Goal: Communication & Community: Answer question/provide support

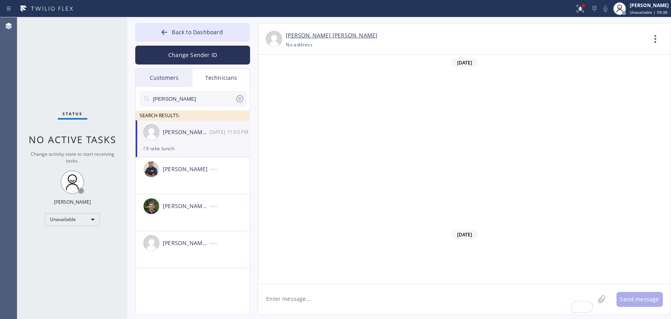
scroll to position [12266, 0]
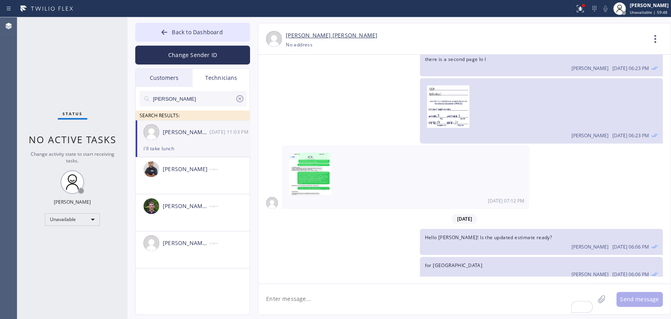
click at [476, 296] on div "Oleksiy Dmitriev 10/09 11:03 PM" at bounding box center [540, 300] width 233 height 9
click at [86, 220] on div "Unavailable" at bounding box center [72, 219] width 55 height 13
click at [81, 240] on li "Available" at bounding box center [71, 238] width 53 height 9
click at [242, 101] on icon at bounding box center [239, 98] width 9 height 9
click at [64, 109] on div "Status No active tasks You are ready to start receiving tasks. [PERSON_NAME] Av…" at bounding box center [72, 167] width 110 height 301
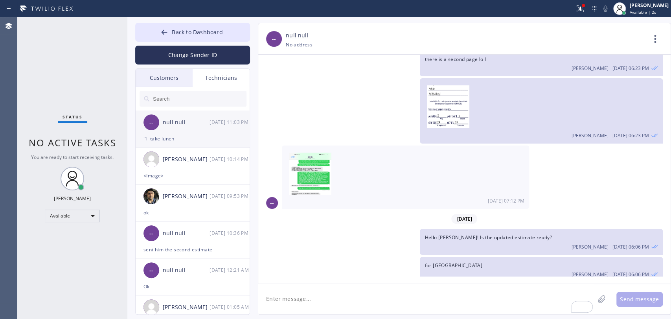
click at [178, 137] on div "i'll take lunch" at bounding box center [192, 138] width 98 height 9
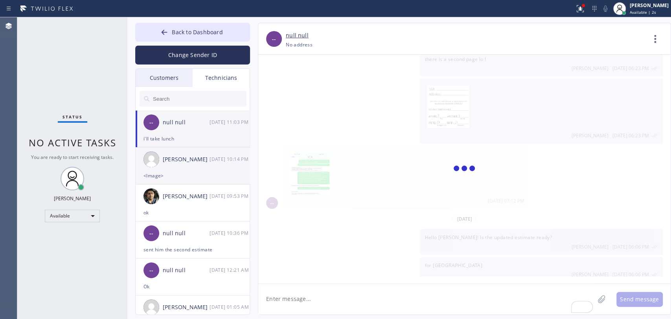
click at [179, 170] on div "Christopher Gonzales 10/09 10:14 PM" at bounding box center [193, 159] width 115 height 24
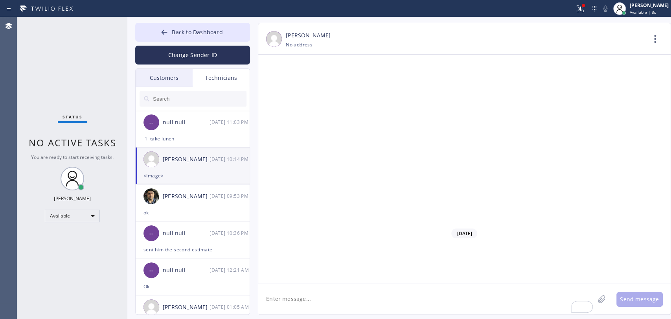
scroll to position [12748, 0]
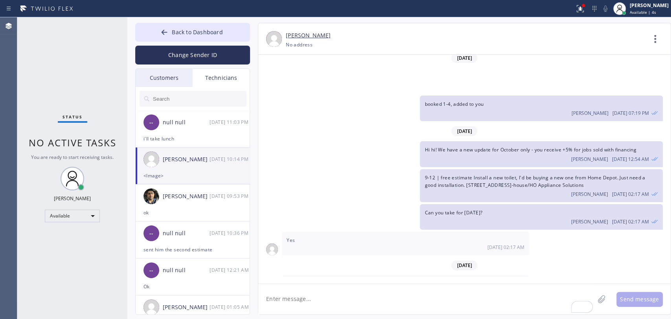
click at [295, 282] on div at bounding box center [310, 303] width 42 height 42
click at [327, 282] on img at bounding box center [310, 305] width 42 height 47
click at [72, 76] on div "Status No active tasks You are ready to start receiving tasks. [PERSON_NAME] Av…" at bounding box center [72, 167] width 110 height 301
click at [198, 136] on div "i'll take lunch" at bounding box center [192, 138] width 98 height 9
click at [291, 311] on textarea "To enrich screen reader interactions, please activate Accessibility in Grammarl…" at bounding box center [426, 299] width 336 height 30
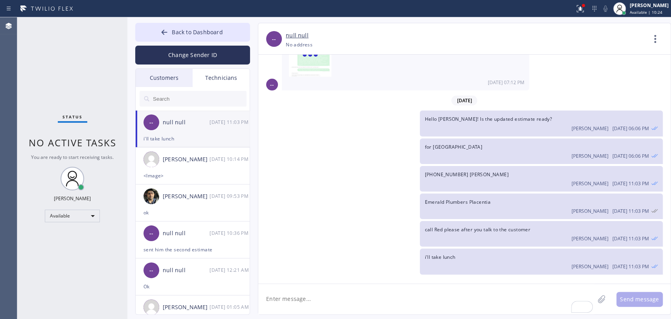
scroll to position [12266, 0]
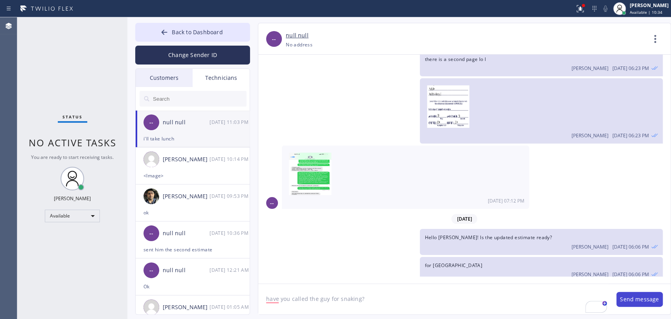
type textarea "have you called the guy for snaking?"
click at [625, 302] on button "Send message" at bounding box center [639, 298] width 46 height 15
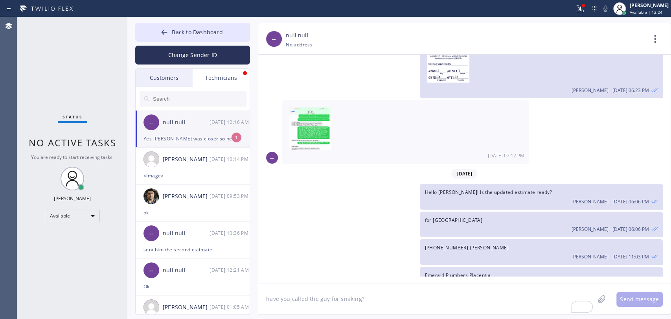
scroll to position [12336, 0]
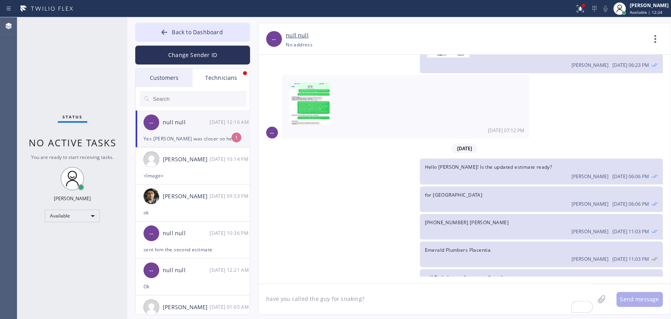
click at [187, 124] on div "null null" at bounding box center [186, 122] width 47 height 9
click at [314, 299] on textarea "have you called the guy for snaking?" at bounding box center [426, 299] width 336 height 30
type textarea "e"
type textarea "does he have a snake?"
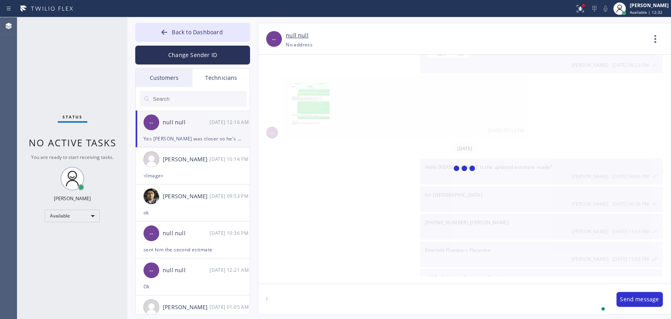
scroll to position [12364, 0]
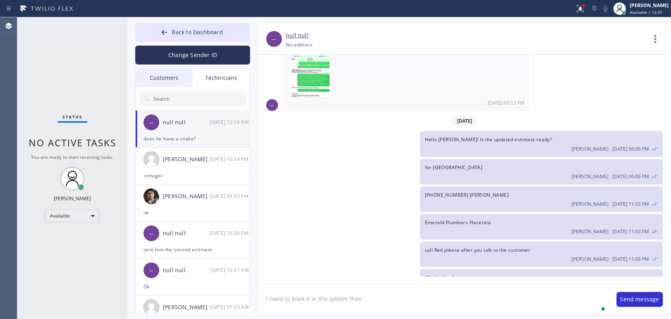
type textarea "i need to book it in the system then"
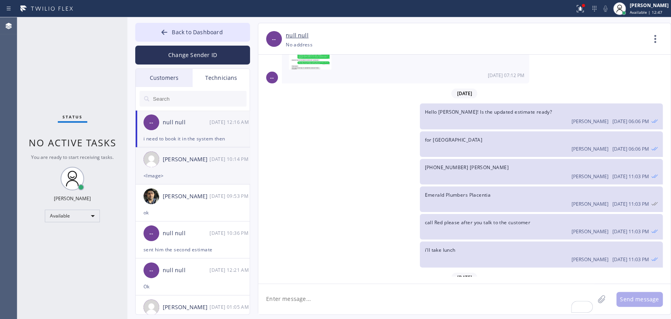
click at [167, 154] on div "Christopher Gonzales 10/09 10:14 PM" at bounding box center [193, 159] width 115 height 24
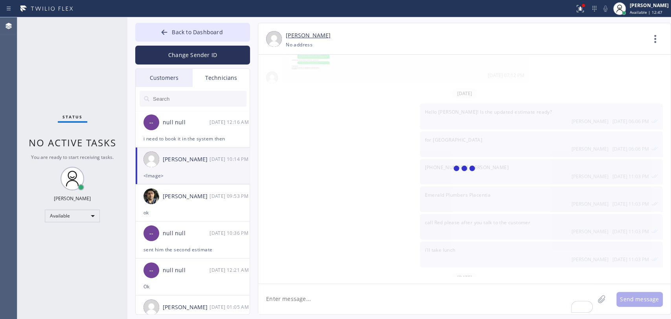
click at [659, 44] on icon at bounding box center [654, 38] width 19 height 19
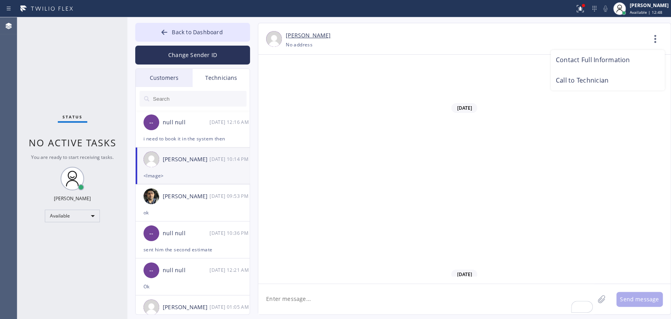
scroll to position [12748, 0]
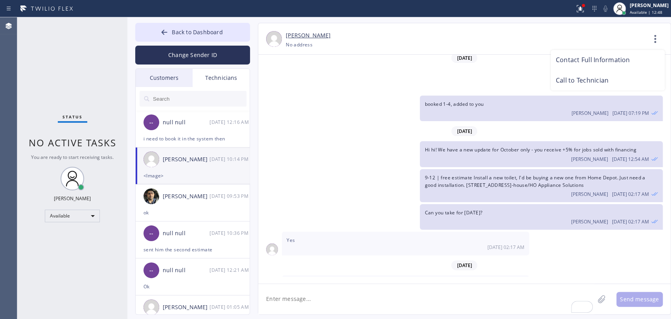
click at [654, 41] on div at bounding box center [335, 159] width 671 height 319
click at [654, 41] on icon at bounding box center [655, 39] width 2 height 8
click at [592, 81] on li "Call to Technician" at bounding box center [607, 80] width 114 height 20
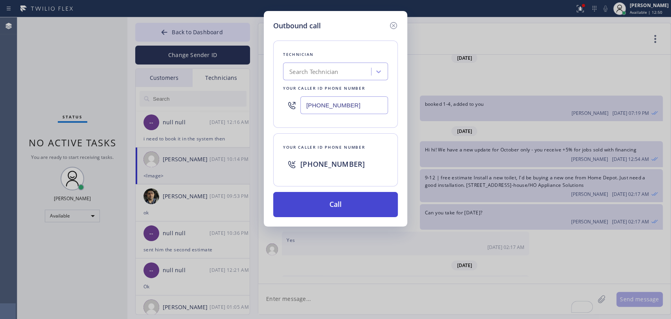
click at [292, 202] on button "Call" at bounding box center [335, 204] width 125 height 25
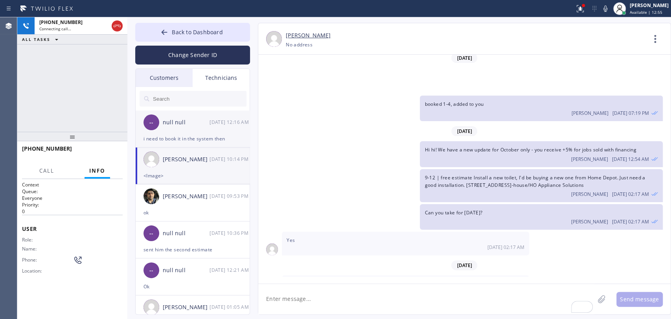
click at [172, 131] on div "-- null null 10/10 12:16 AM" at bounding box center [193, 122] width 115 height 24
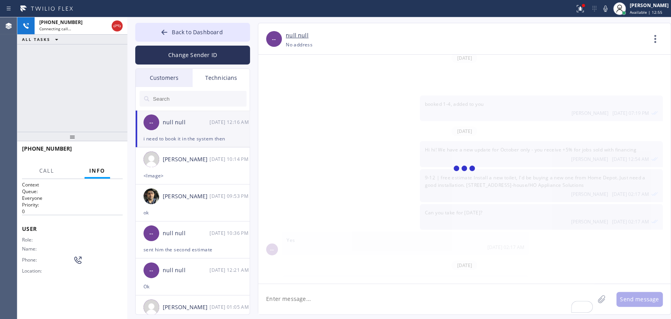
click at [304, 303] on textarea "To enrich screen reader interactions, please activate Accessibility in Grammarl…" at bounding box center [426, 299] width 336 height 30
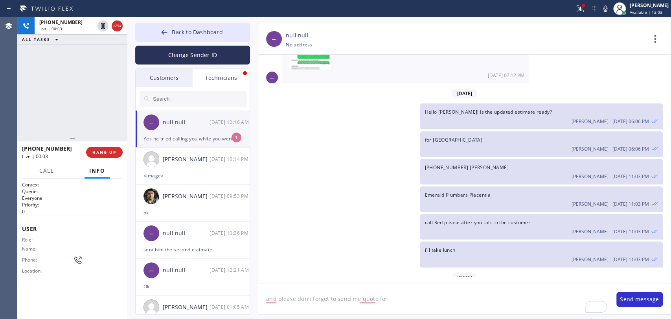
scroll to position [12416, 0]
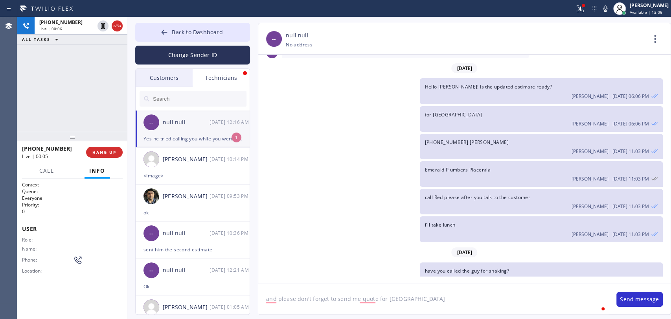
type textarea "and please don't forget to send me quote for [GEOGRAPHIC_DATA]"
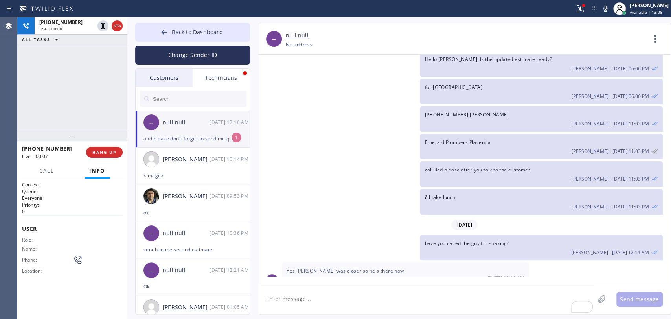
click at [29, 165] on div "Call Info" at bounding box center [72, 171] width 101 height 16
click at [34, 168] on div "Call Info" at bounding box center [72, 171] width 101 height 16
click at [43, 169] on span "Call" at bounding box center [46, 170] width 15 height 7
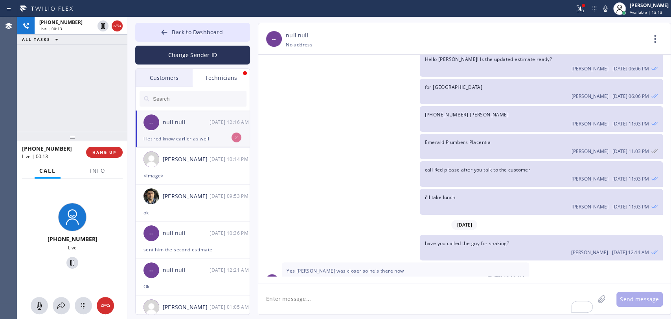
drag, startPoint x: 370, startPoint y: 236, endPoint x: 321, endPoint y: 233, distance: 48.4
drag, startPoint x: 321, startPoint y: 233, endPoint x: 306, endPoint y: 246, distance: 19.3
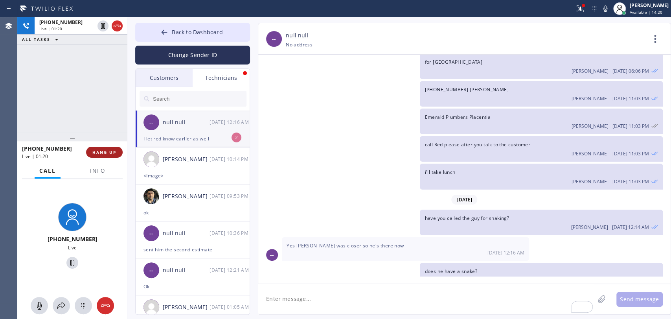
click at [98, 153] on span "HANG UP" at bounding box center [104, 151] width 24 height 5
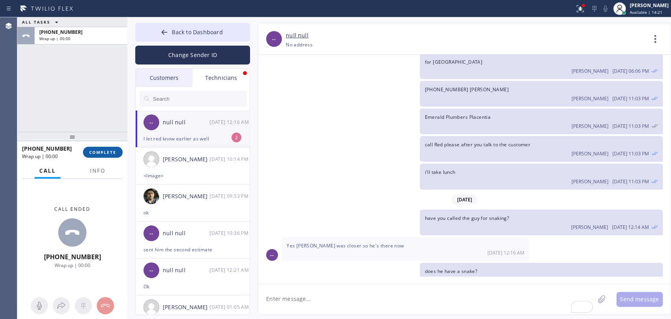
click at [98, 153] on span "COMPLETE" at bounding box center [102, 151] width 27 height 5
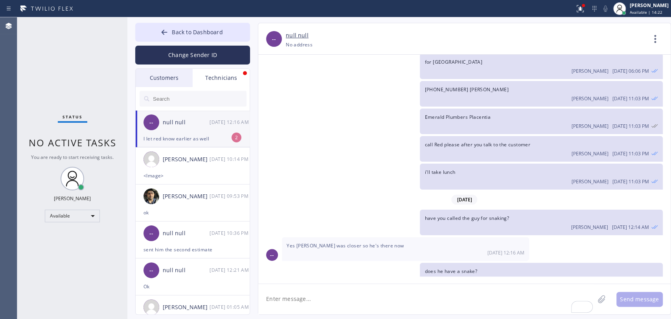
click at [351, 302] on textarea "To enrich screen reader interactions, please activate Accessibility in Grammarl…" at bounding box center [426, 299] width 336 height 30
drag, startPoint x: 327, startPoint y: 209, endPoint x: 331, endPoint y: 202, distance: 8.1
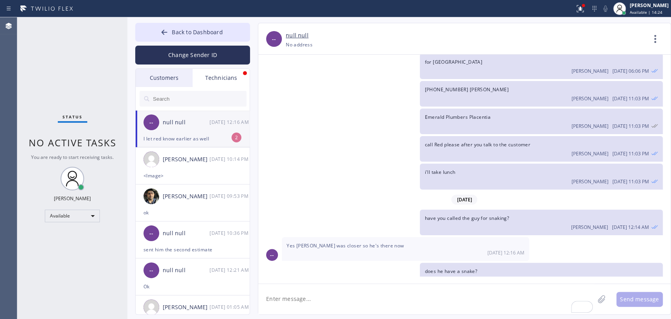
click at [308, 288] on textarea "To enrich screen reader interactions, please activate Accessibility in Grammarl…" at bounding box center [426, 299] width 336 height 30
drag, startPoint x: 192, startPoint y: 128, endPoint x: 7, endPoint y: 152, distance: 186.1
click at [192, 128] on div "-- null null 10/10 12:16 AM" at bounding box center [193, 122] width 115 height 24
click at [189, 92] on input "text" at bounding box center [199, 99] width 94 height 16
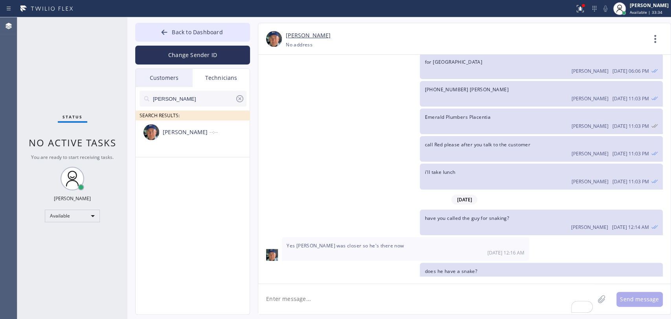
type input "Nick"
click at [190, 139] on div "Nikolai Suvorov --:--" at bounding box center [193, 132] width 115 height 24
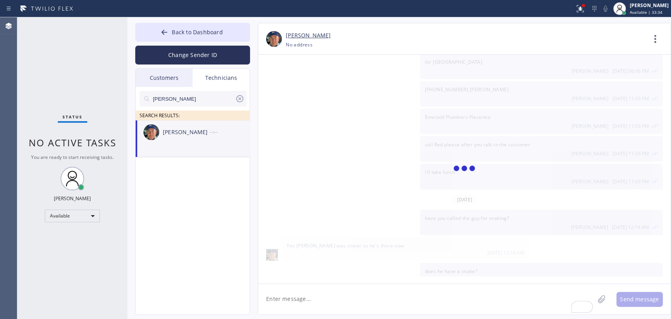
click at [303, 290] on textarea "To enrich screen reader interactions, please activate Accessibility in Grammarl…" at bounding box center [426, 299] width 336 height 30
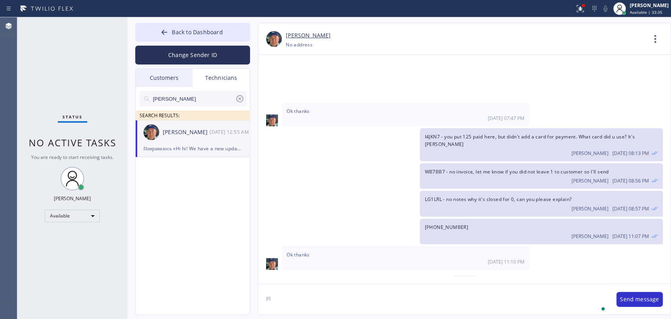
type textarea "P"
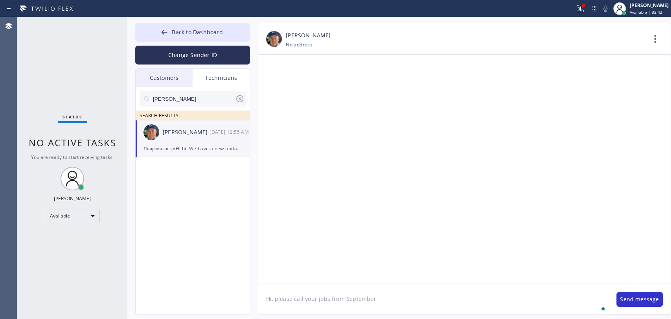
type textarea "Hi, please call your jobs from September"
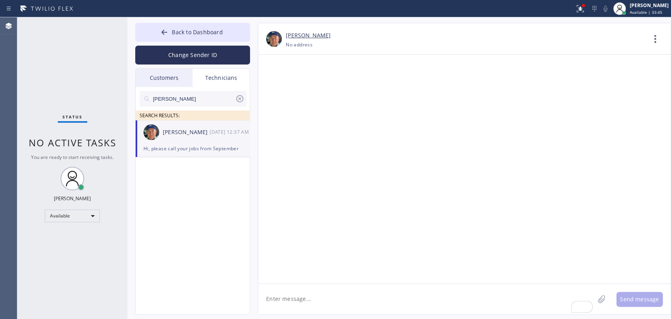
copy span "Hi, please call your jobs from September"
click at [169, 97] on input "Nick" at bounding box center [193, 99] width 83 height 16
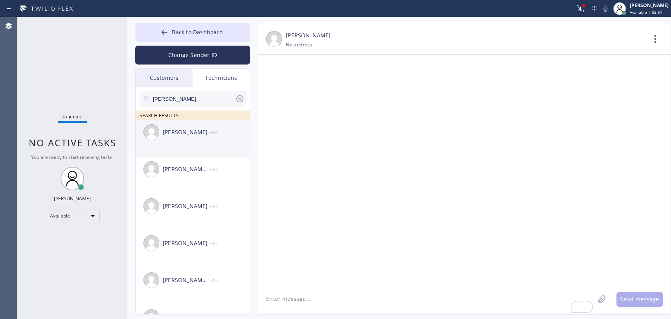
type input "Chris"
click at [195, 146] on li "Christopher Gonzales --:--" at bounding box center [193, 138] width 115 height 37
click at [297, 288] on textarea "To enrich screen reader interactions, please activate Accessibility in Grammarl…" at bounding box center [426, 299] width 336 height 30
paste textarea "Hi, please call your jobs from September"
type textarea "Hi, please call your jobs from September"
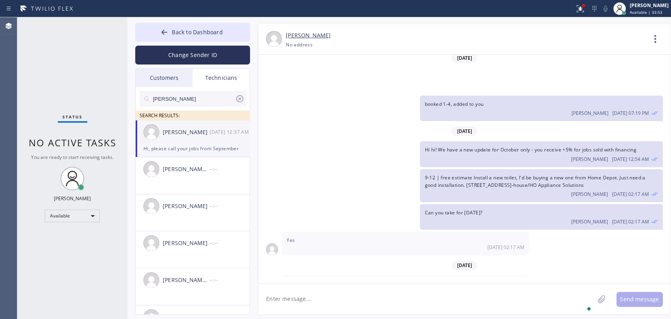
scroll to position [12793, 0]
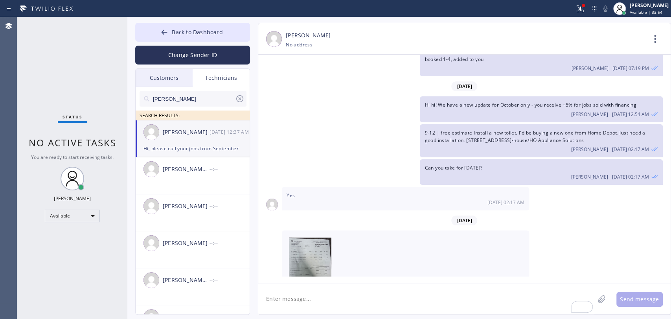
click at [180, 99] on input "Chris" at bounding box center [193, 99] width 83 height 16
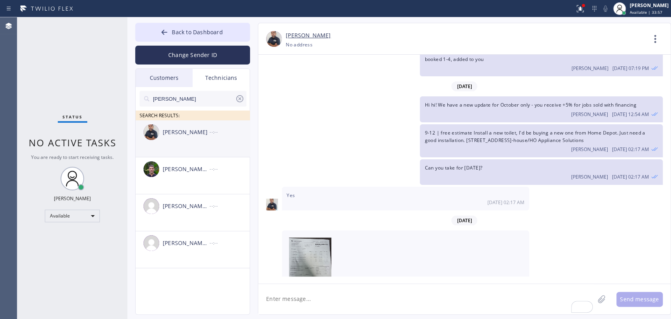
type input "Michael"
click at [195, 143] on div "Mamet Jalilzade --:--" at bounding box center [193, 132] width 115 height 24
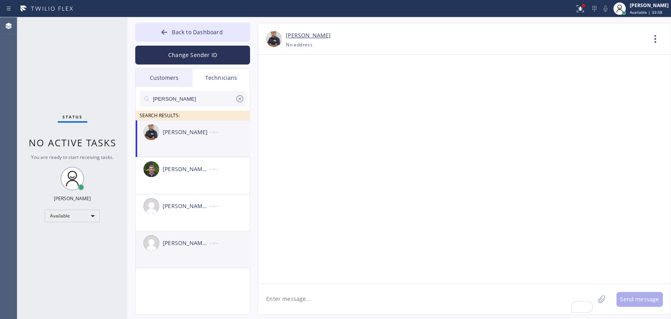
scroll to position [0, 0]
click at [187, 238] on div "Michael Jr Garcia" at bounding box center [186, 242] width 47 height 9
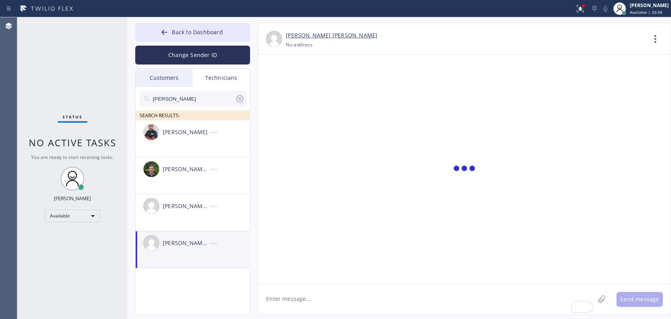
click at [285, 297] on textarea "To enrich screen reader interactions, please activate Accessibility in Grammarl…" at bounding box center [426, 299] width 336 height 30
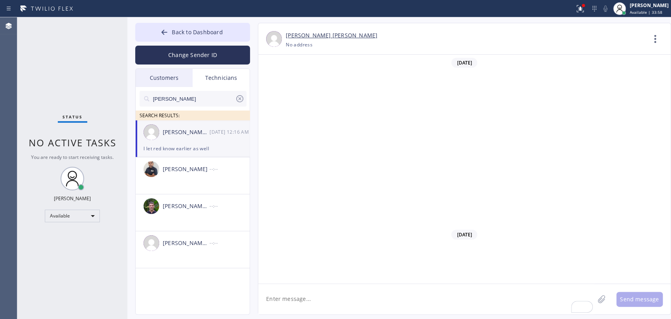
paste textarea "Hi, please call your jobs from September"
type textarea "Hi, please call your jobs from September"
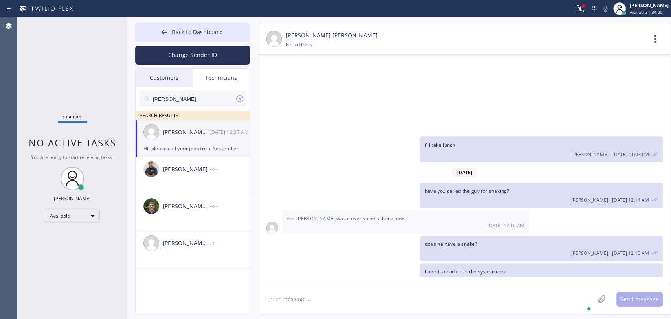
click at [181, 109] on div at bounding box center [192, 111] width 107 height 10
click at [182, 102] on input "Michael" at bounding box center [193, 99] width 83 height 16
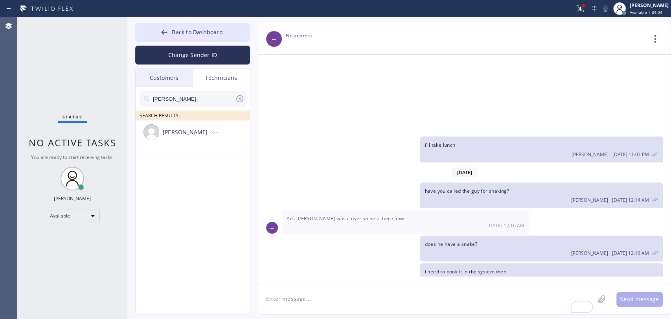
type input "matthew"
click at [185, 132] on div "[PERSON_NAME]" at bounding box center [186, 132] width 47 height 9
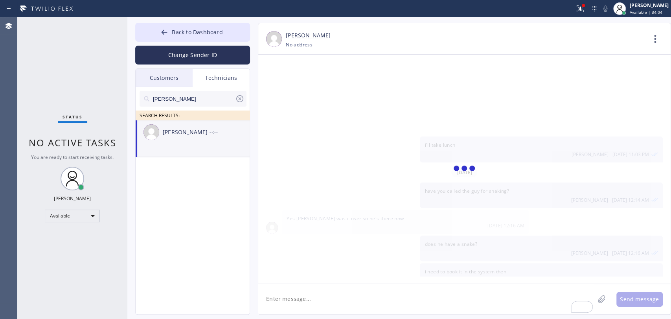
click at [331, 291] on textarea "To enrich screen reader interactions, please activate Accessibility in Grammarl…" at bounding box center [426, 299] width 336 height 30
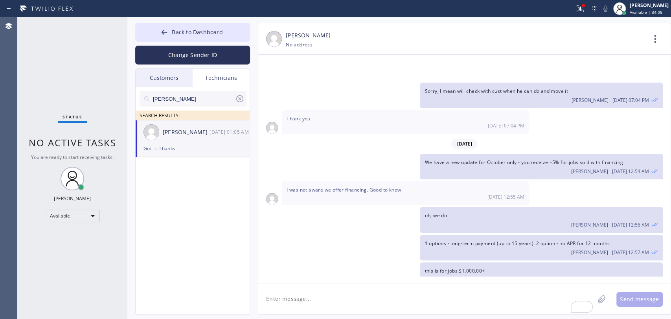
paste textarea "Hi, please call your jobs from September"
type textarea "Hi, please call your jobs from September"
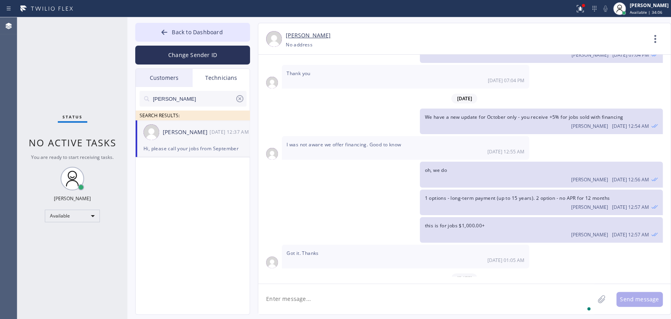
click at [204, 105] on input "matthew" at bounding box center [193, 99] width 83 height 16
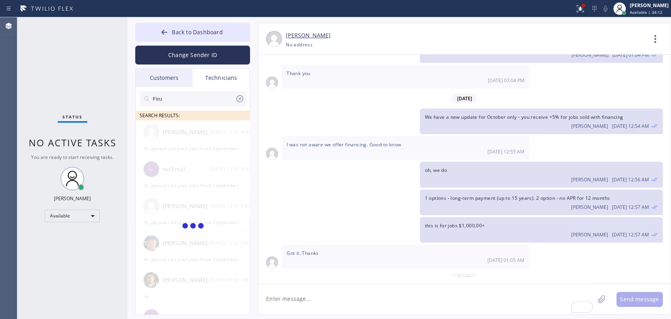
type input "Firu"
click at [192, 101] on input "Firu" at bounding box center [193, 99] width 83 height 16
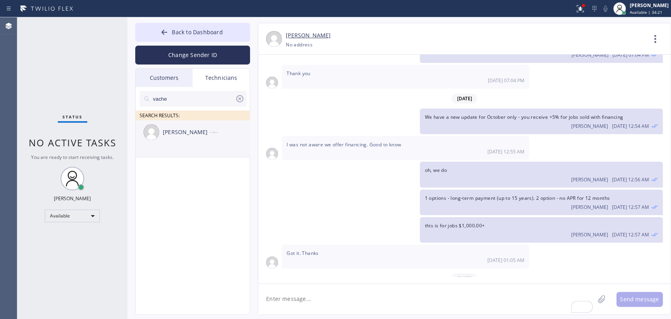
type input "vache"
click at [189, 144] on li "Vache Katabyan --:--" at bounding box center [193, 138] width 115 height 37
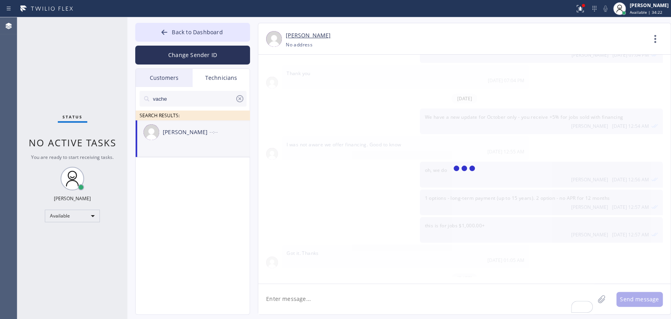
click at [276, 289] on textarea "To enrich screen reader interactions, please activate Accessibility in Grammarl…" at bounding box center [426, 299] width 336 height 30
click at [278, 293] on textarea "To enrich screen reader interactions, please activate Accessibility in Grammarl…" at bounding box center [426, 299] width 336 height 30
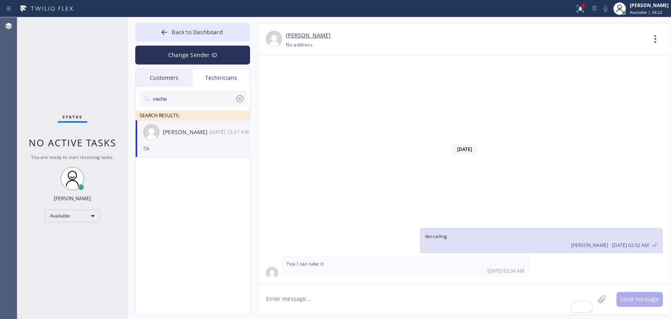
paste textarea "Hi, please call your jobs from September"
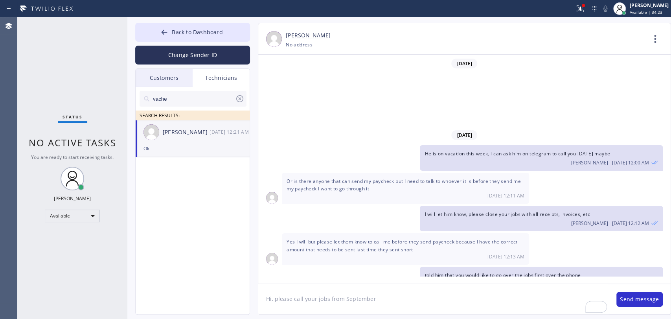
click at [374, 297] on textarea "Hi, please call your jobs from September" at bounding box center [433, 299] width 350 height 30
type textarea "Hi, please call your jobs from September if you have any"
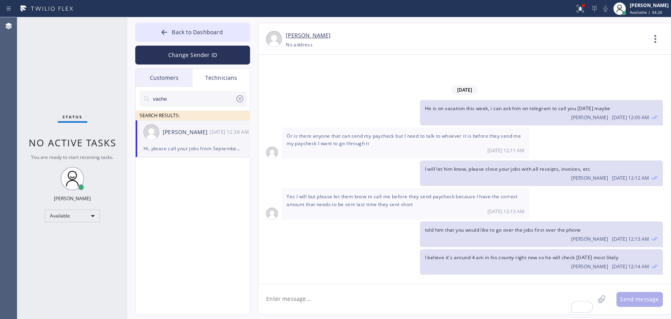
click at [179, 94] on input "vache" at bounding box center [193, 99] width 83 height 16
type input "Hovik"
click at [177, 136] on div "[PERSON_NAME]" at bounding box center [186, 132] width 47 height 9
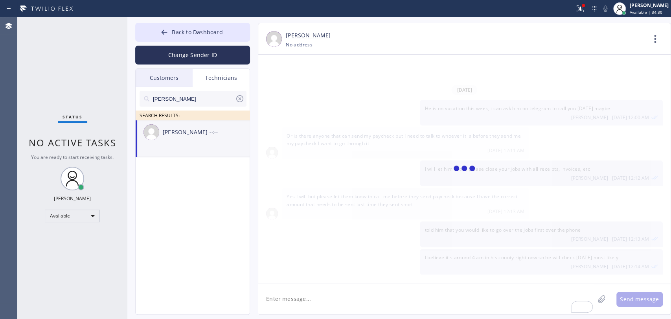
click at [294, 292] on textarea "To enrich screen reader interactions, please activate Accessibility in Grammarl…" at bounding box center [426, 299] width 336 height 30
paste textarea "Hi, please call your jobs from September"
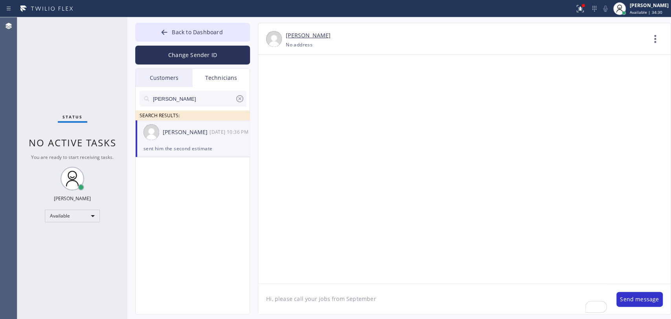
click at [383, 293] on textarea "Hi, please call your jobs from September" at bounding box center [433, 299] width 350 height 30
type textarea "Hi, please call your jobs from September if you have any"
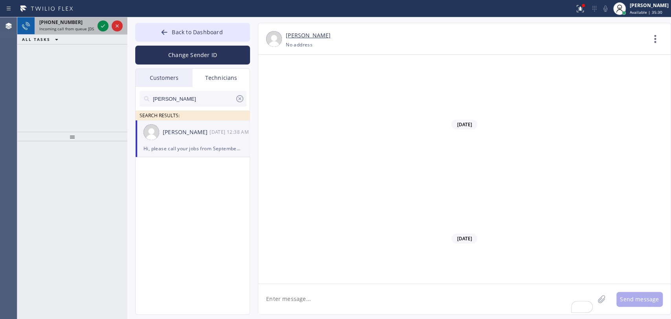
click at [66, 24] on span "[PHONE_NUMBER]" at bounding box center [60, 22] width 43 height 7
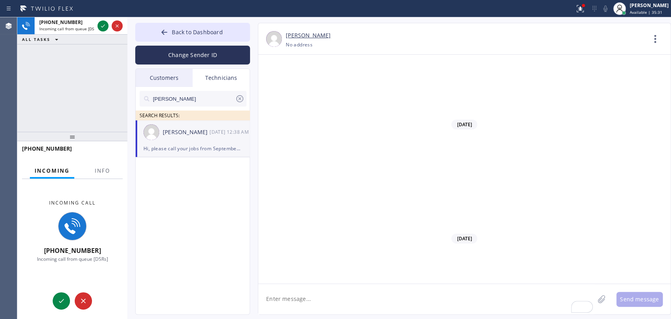
click at [97, 157] on div at bounding box center [69, 156] width 95 height 7
click at [97, 165] on button "Info" at bounding box center [102, 170] width 25 height 15
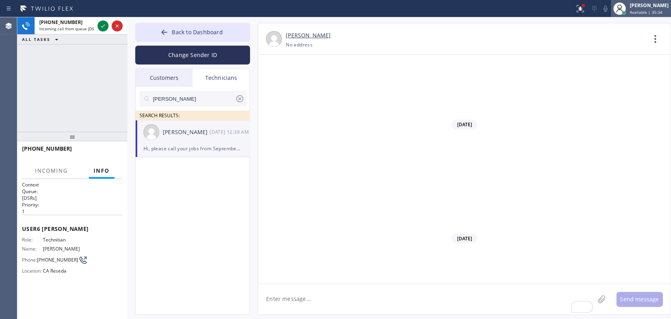
click at [644, 9] on span "Available | 35:34" at bounding box center [645, 11] width 33 height 5
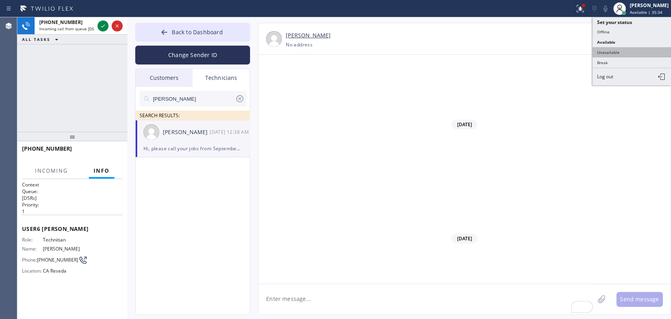
click at [599, 49] on button "Unavailable" at bounding box center [631, 52] width 79 height 10
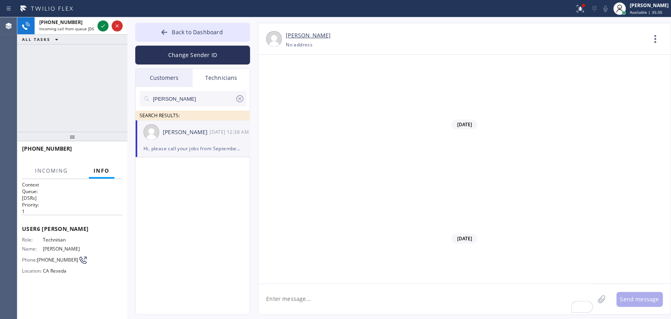
click at [278, 280] on div "01/21/2025 Hi Alex, nice to meet you. I will save your number thank you for cal…" at bounding box center [464, 169] width 412 height 229
click at [280, 292] on textarea "To enrich screen reader interactions, please activate Accessibility in Grammarl…" at bounding box center [426, 299] width 336 height 30
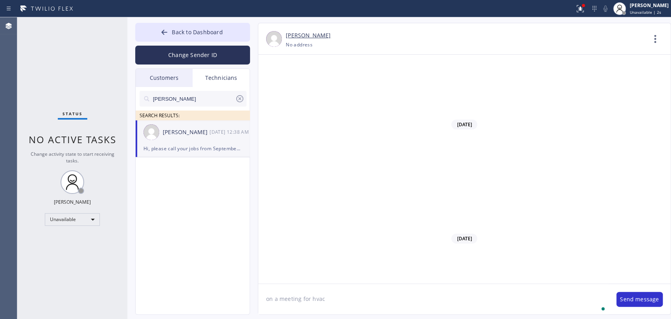
type textarea "on a meeting for hvac"
type textarea "few minutes"
click at [299, 293] on textarea "To enrich screen reader interactions, please activate Accessibility in Grammarl…" at bounding box center [426, 299] width 336 height 30
type textarea "maybe more, they are talking about something not related to me, but i can't jus…"
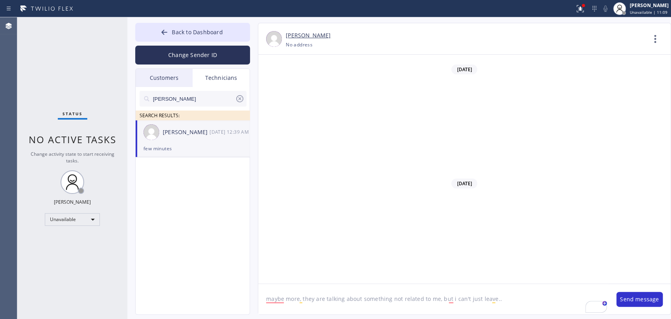
drag, startPoint x: 83, startPoint y: 274, endPoint x: 81, endPoint y: 260, distance: 13.8
click at [83, 274] on div "Status No active tasks Change activity state to start receiving tasks. Oleksiy …" at bounding box center [72, 167] width 110 height 301
click at [75, 238] on div "Status No active tasks Change activity state to start receiving tasks. Oleksiy …" at bounding box center [72, 167] width 110 height 301
click at [74, 224] on div "Unavailable" at bounding box center [72, 219] width 55 height 13
click at [64, 241] on li "Available" at bounding box center [71, 238] width 53 height 9
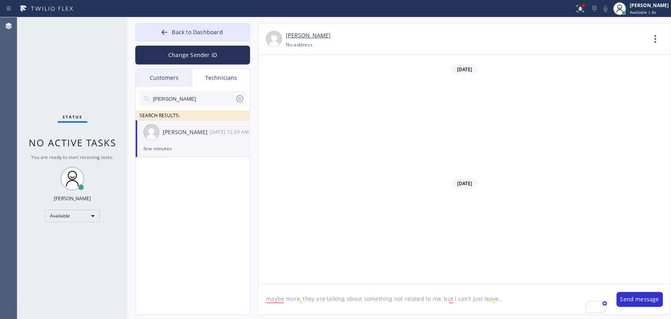
drag, startPoint x: 659, startPoint y: 37, endPoint x: 646, endPoint y: 46, distance: 15.8
click at [659, 38] on icon at bounding box center [654, 38] width 19 height 19
drag, startPoint x: 599, startPoint y: 80, endPoint x: 376, endPoint y: 143, distance: 232.0
click at [599, 80] on li "Call to Technician" at bounding box center [607, 80] width 114 height 20
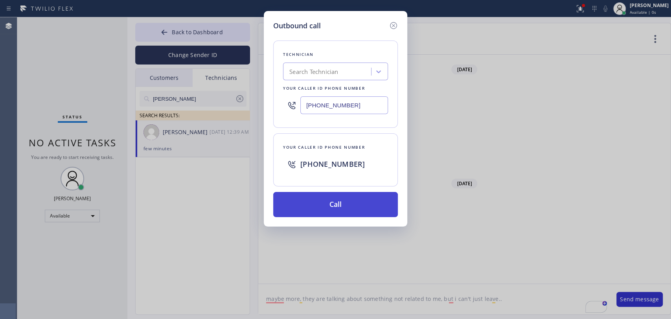
click at [337, 196] on button "Call" at bounding box center [335, 204] width 125 height 25
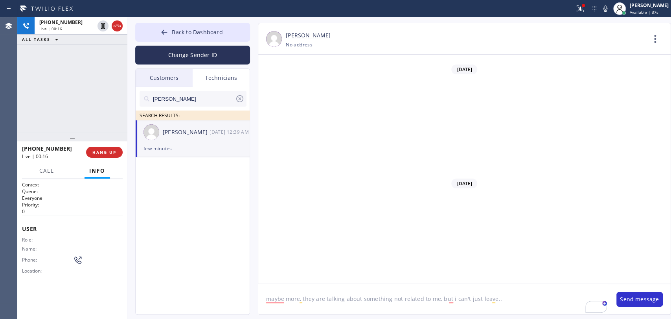
click at [240, 99] on icon at bounding box center [239, 98] width 7 height 7
click at [201, 97] on input "text" at bounding box center [199, 99] width 94 height 16
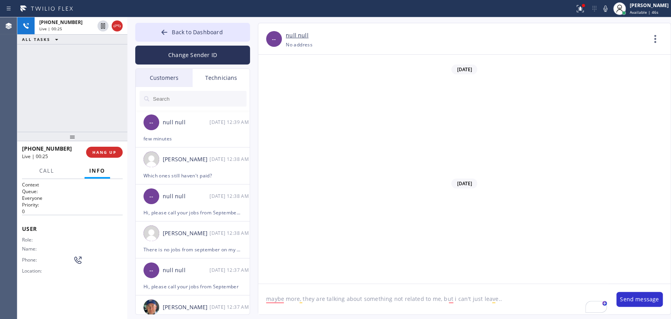
click at [157, 119] on div "--" at bounding box center [151, 122] width 16 height 16
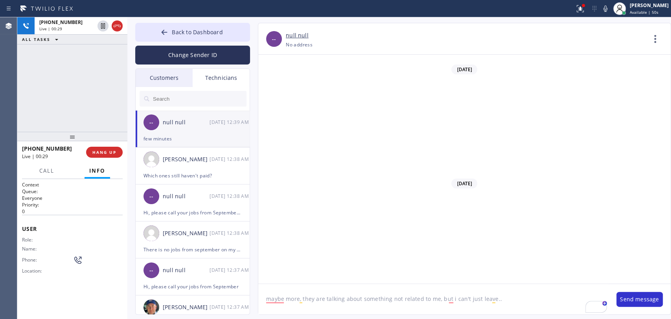
click at [183, 167] on div "Matthew McCaw 10/10 12:38 AM" at bounding box center [193, 159] width 115 height 24
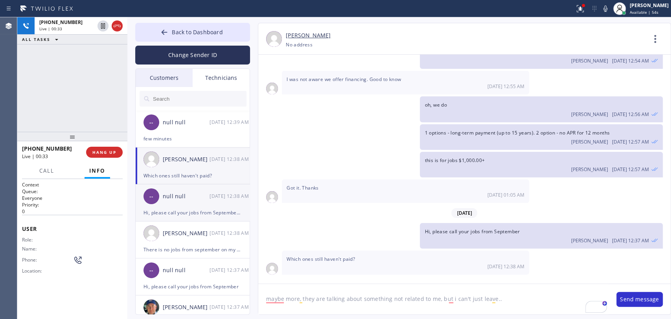
scroll to position [2919, 0]
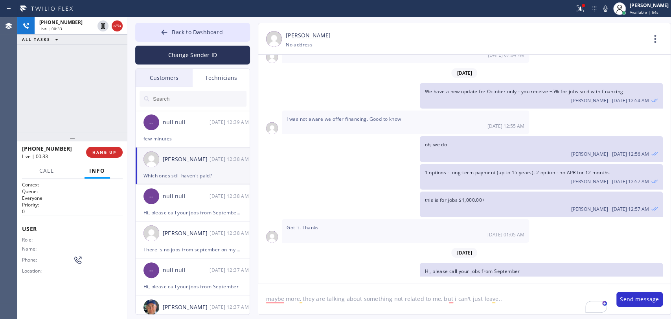
click at [327, 296] on textarea "maybe more, they are talking about something not related to me, but i can't jus…" at bounding box center [433, 299] width 350 height 30
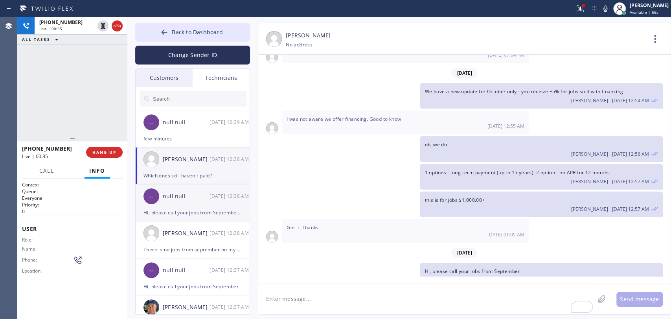
click at [210, 221] on ul "-- null null 10/10 12:39 AM few minutes Matthew McCaw 10/10 12:38 AM Which ones…" at bounding box center [193, 221] width 115 height 222
click at [214, 215] on div "Hi, please call your jobs from September if you have any" at bounding box center [192, 212] width 98 height 9
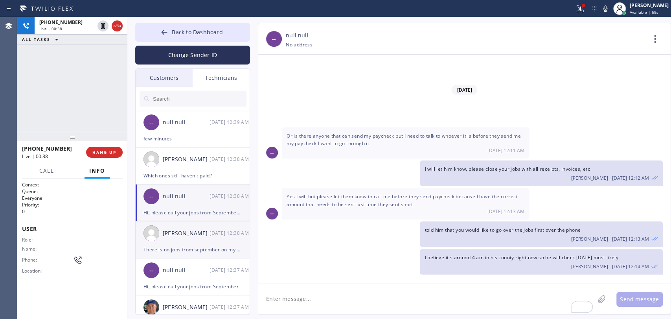
click at [198, 240] on div "[PERSON_NAME] [DATE] 12:38 AM" at bounding box center [193, 233] width 115 height 24
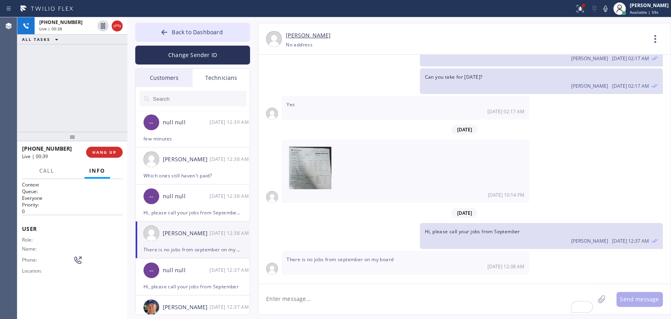
scroll to position [12818, 0]
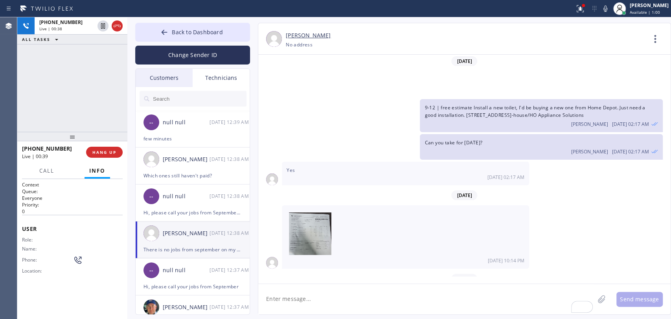
click at [439, 293] on span "Hi, please call your jobs from September" at bounding box center [471, 296] width 95 height 7
click at [108, 149] on button "HANG UP" at bounding box center [104, 152] width 37 height 11
click at [188, 160] on div "[PERSON_NAME]" at bounding box center [186, 159] width 47 height 9
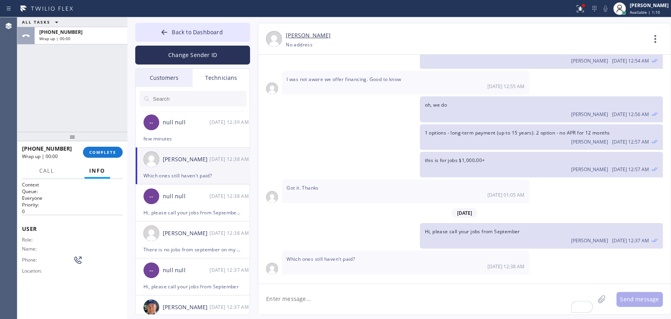
scroll to position [2919, 0]
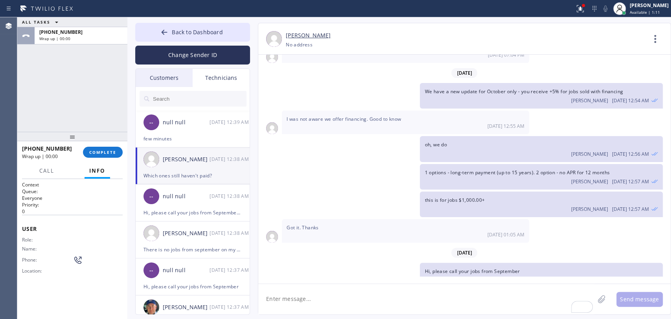
click at [317, 314] on div "Matthew McCaw +13105316730 Choose phone number +13105316730 No address Contact …" at bounding box center [464, 168] width 413 height 291
click at [317, 308] on textarea "To enrich screen reader interactions, please activate Accessibility in Grammarl…" at bounding box center [426, 299] width 336 height 30
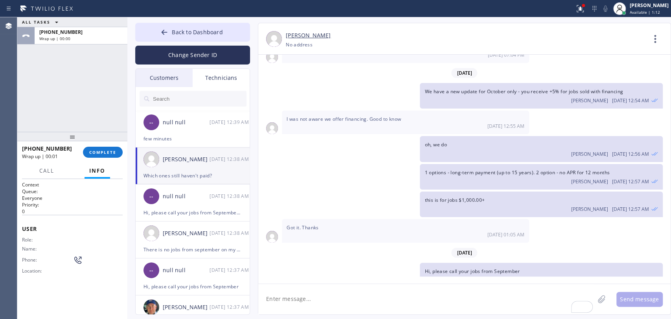
click at [317, 308] on textarea "To enrich screen reader interactions, please activate Accessibility in Grammarl…" at bounding box center [426, 299] width 336 height 30
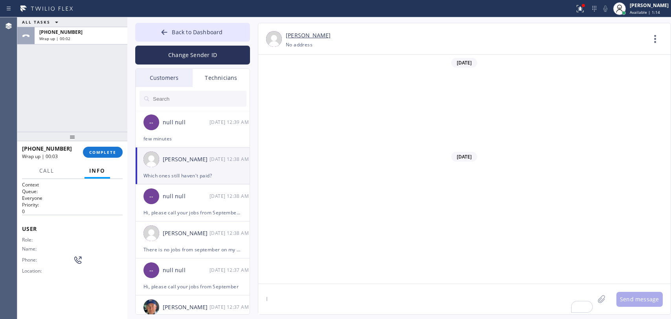
type textarea "I"
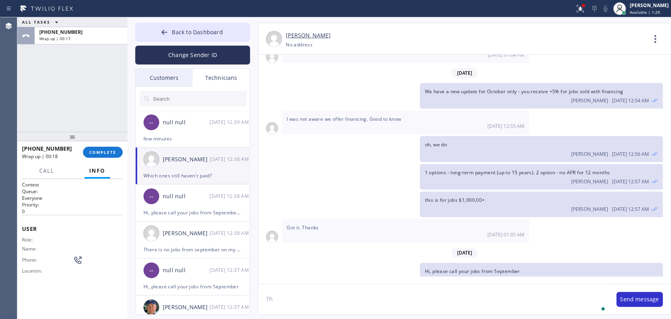
type textarea "T"
type textarea "I"
type textarea "my bad [PERSON_NAME], i meant close jobs in system"
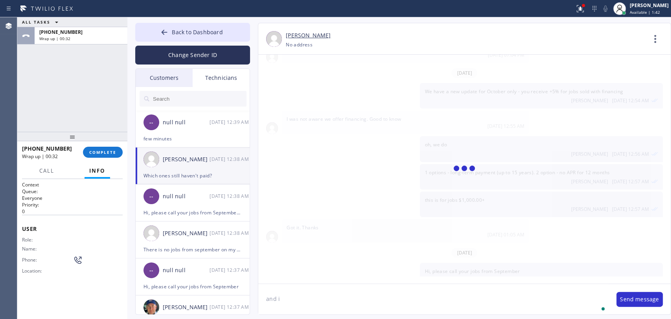
scroll to position [2946, 0]
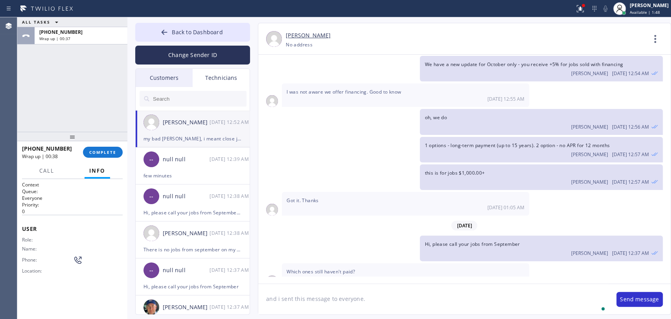
type textarea "and i sent this message to everyone.."
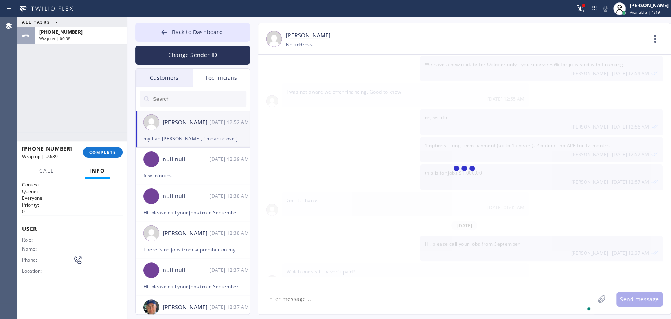
click at [318, 307] on textarea "To enrich screen reader interactions, please activate Accessibility in Grammarl…" at bounding box center [426, 299] width 336 height 30
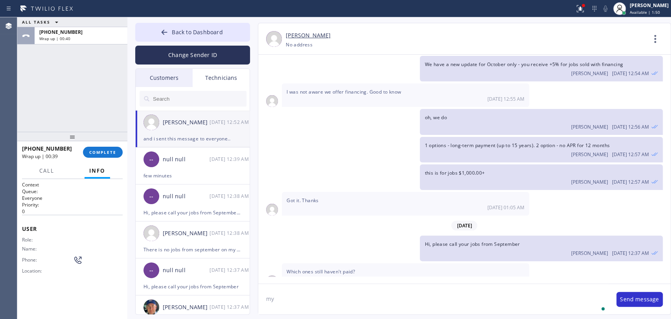
scroll to position [2973, 0]
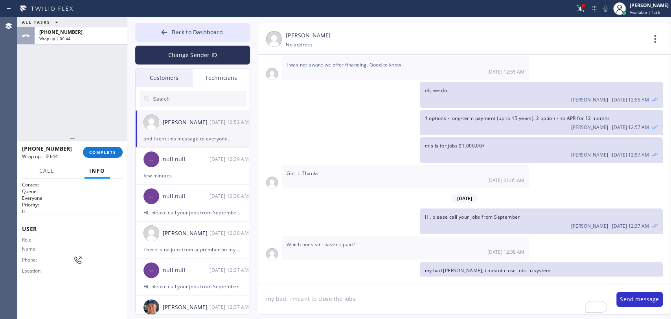
click at [342, 295] on textarea "my bad, i meant to close the jobs" at bounding box center [433, 299] width 350 height 30
click at [345, 294] on textarea "my bad, i meant to close the open jobs" at bounding box center [433, 299] width 350 height 30
click at [310, 298] on textarea "my bad, i meant to close the open jobs" at bounding box center [433, 299] width 350 height 30
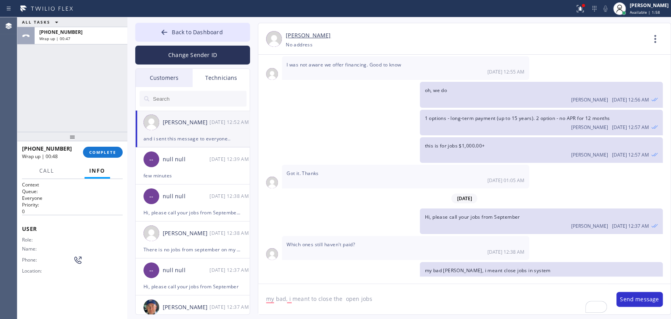
click at [310, 299] on textarea "my bad, i meant to close the open jobs" at bounding box center [433, 299] width 350 height 30
click at [309, 298] on textarea "my bad, i meant to close the open jobs" at bounding box center [433, 299] width 350 height 30
click at [310, 300] on textarea "my bad, i mean to close the open jobs" at bounding box center [433, 299] width 350 height 30
type textarea "my bad, i mean close the open jobs"
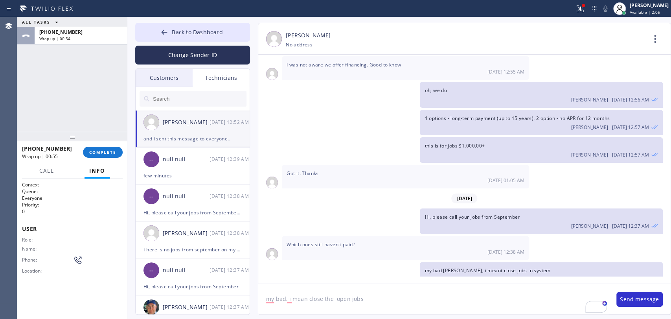
click at [310, 300] on textarea "my bad, i mean close the open jobs" at bounding box center [433, 299] width 350 height 30
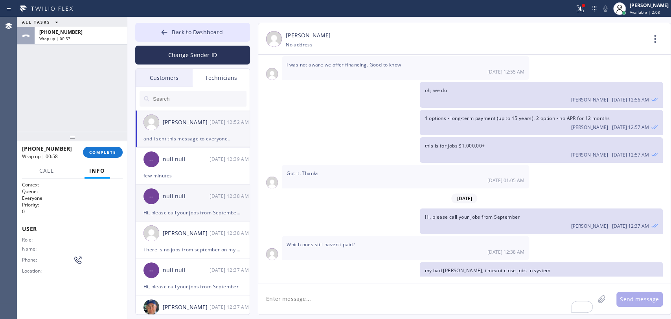
click at [195, 196] on div "null null" at bounding box center [186, 196] width 47 height 9
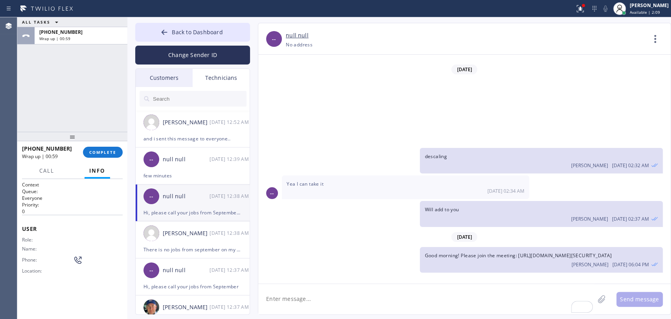
scroll to position [20988, 0]
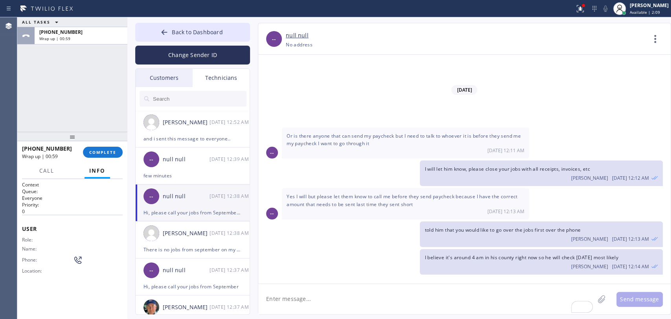
click at [299, 293] on textarea "To enrich screen reader interactions, please activate Accessibility in Grammarl…" at bounding box center [426, 299] width 336 height 30
paste textarea "my bad, i mean close the open jobs"
type textarea "my bad, i mean close the open jobs"
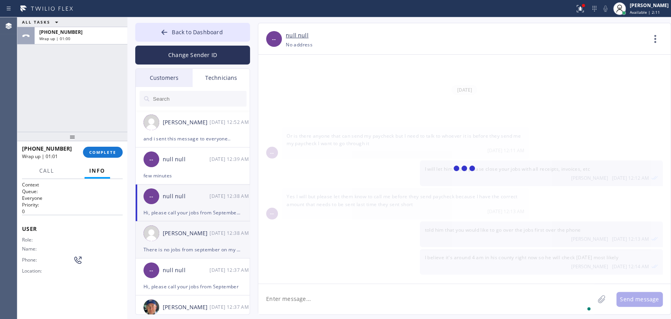
click at [163, 237] on div "[PERSON_NAME] [DATE] 12:38 AM" at bounding box center [193, 233] width 115 height 24
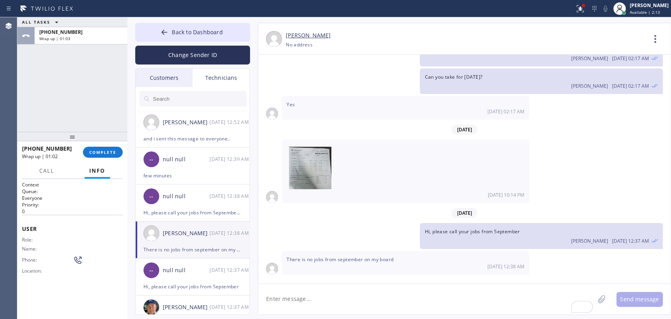
click at [300, 297] on textarea "To enrich screen reader interactions, please activate Accessibility in Grammarl…" at bounding box center [426, 299] width 336 height 30
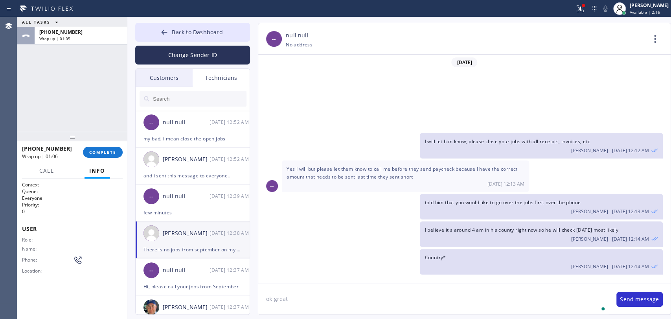
click at [208, 246] on div "There is no jobs from september on my board" at bounding box center [192, 249] width 98 height 9
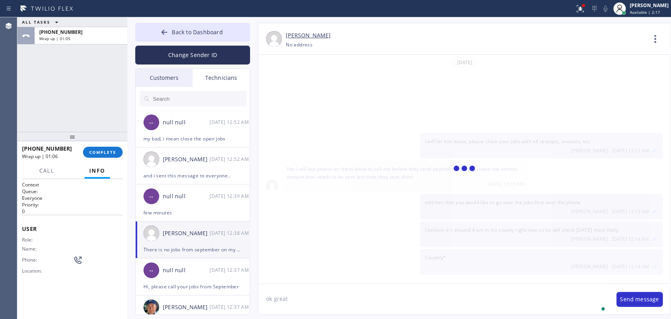
click at [339, 309] on textarea "ok great" at bounding box center [433, 299] width 350 height 30
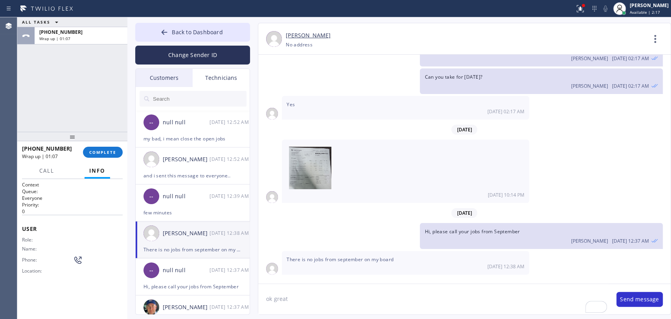
scroll to position [12818, 0]
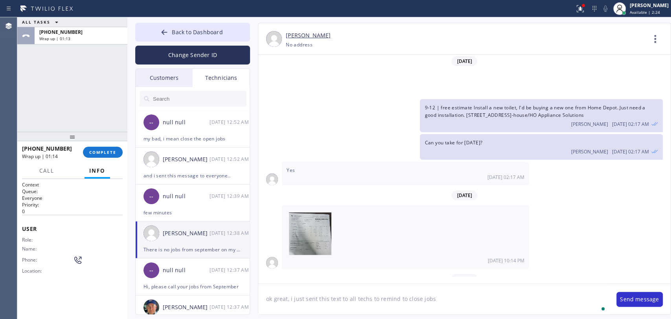
type textarea "ok great, i just sent this text to all techs to remind to close jobs"
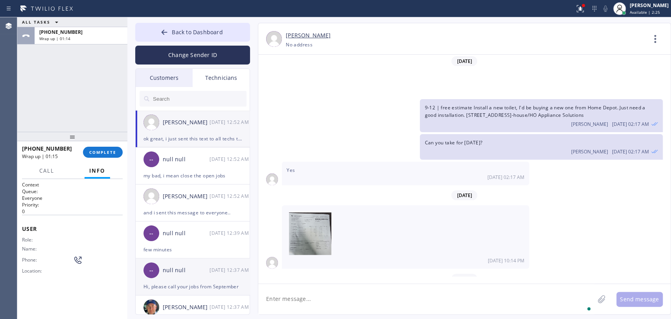
scroll to position [12846, 0]
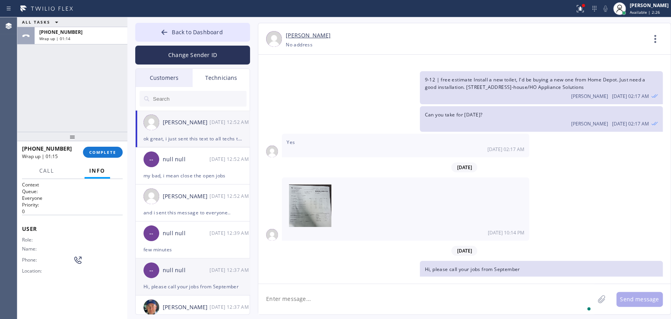
click at [190, 262] on div "-- null null [DATE] 12:37 AM" at bounding box center [193, 270] width 115 height 24
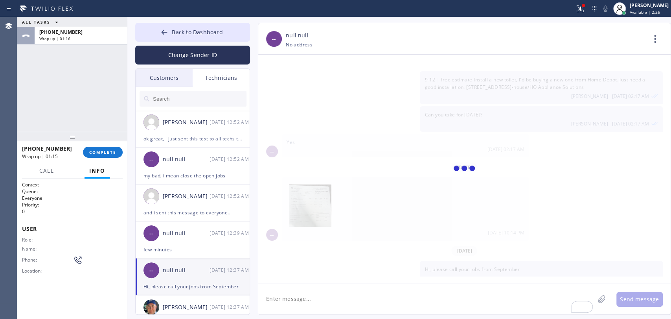
click at [312, 313] on textarea "To enrich screen reader interactions, please activate Accessibility in Grammarl…" at bounding box center [426, 299] width 336 height 30
paste textarea "my bad, i mean close the open jobs"
type textarea "my bad, i mean close the open jobs"
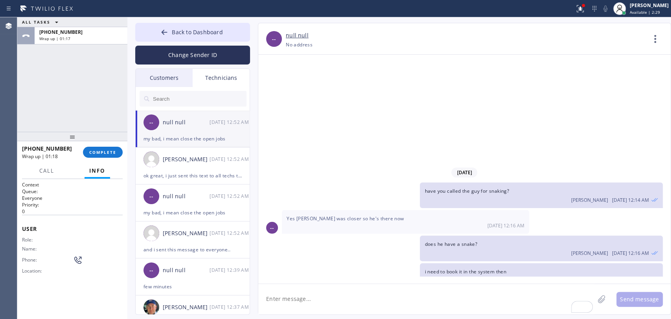
scroll to position [12523, 0]
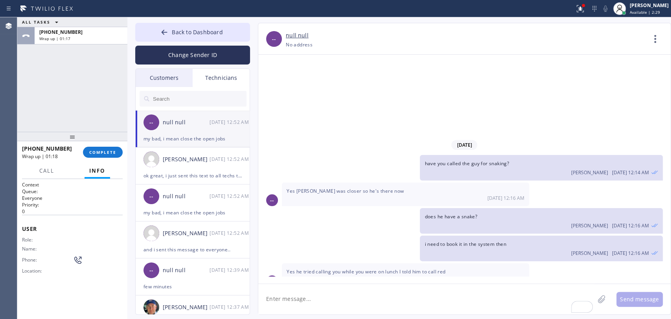
click at [160, 312] on div "[PERSON_NAME] [DATE] 12:37 AM" at bounding box center [193, 307] width 115 height 24
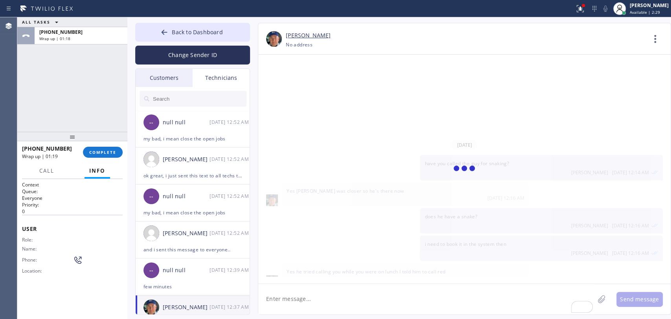
click at [316, 295] on textarea "To enrich screen reader interactions, please activate Accessibility in Grammarl…" at bounding box center [426, 299] width 336 height 30
paste textarea "my bad, i mean close the open jobs"
type textarea "my bad, i mean close the open jobs"
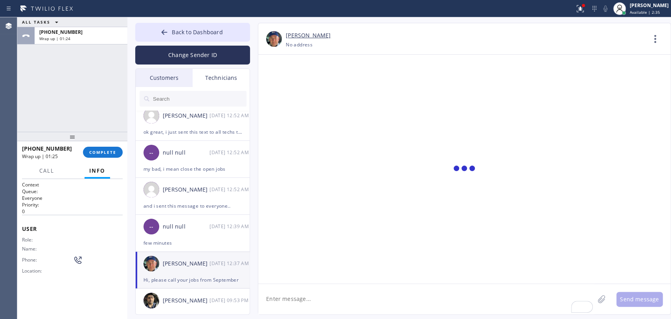
scroll to position [87, 0]
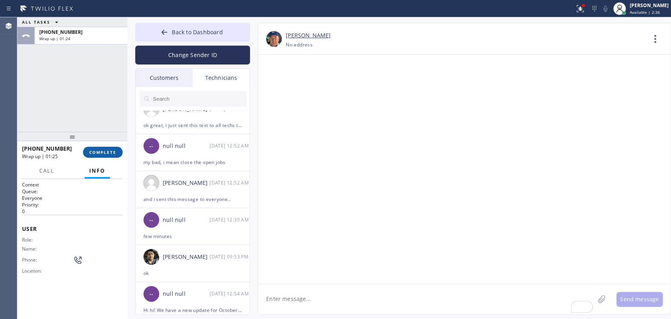
click at [93, 150] on span "COMPLETE" at bounding box center [102, 151] width 27 height 5
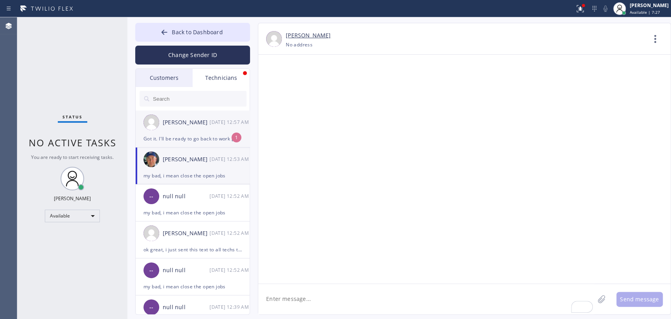
click at [194, 120] on div "[PERSON_NAME]" at bounding box center [186, 122] width 47 height 9
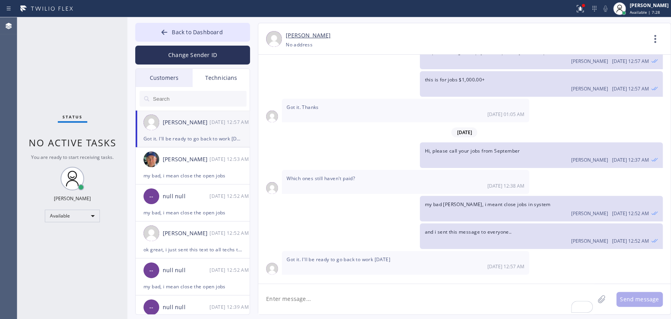
scroll to position [2998, 0]
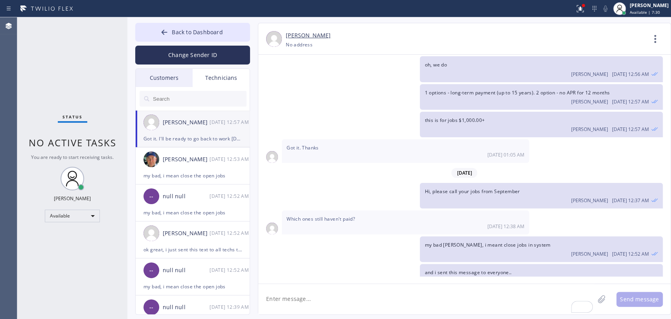
click at [304, 295] on textarea "To enrich screen reader interactions, please activate Accessibility in Grammarl…" at bounding box center [426, 299] width 336 height 30
type textarea "thank you for the update"
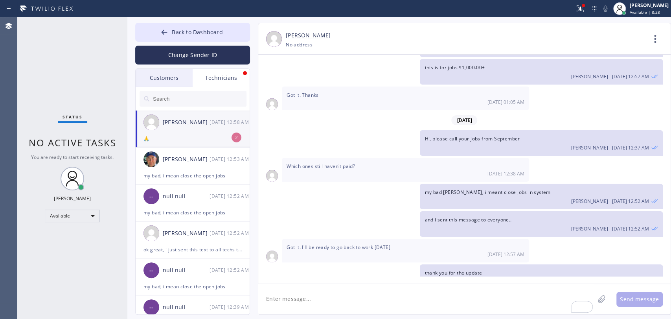
scroll to position [3077, 0]
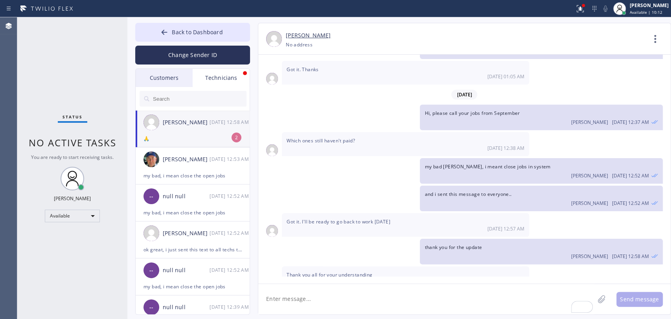
click at [171, 137] on div "🙏" at bounding box center [192, 138] width 98 height 9
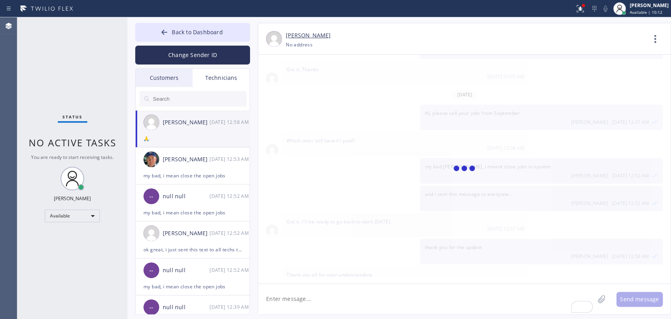
click at [92, 133] on div "Status No active tasks You are ready to start receiving tasks. [PERSON_NAME] Av…" at bounding box center [72, 167] width 110 height 301
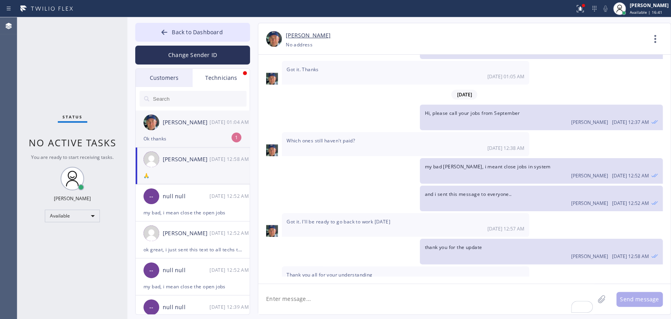
click at [167, 130] on div "[PERSON_NAME] [DATE] 01:04 AM" at bounding box center [193, 122] width 115 height 24
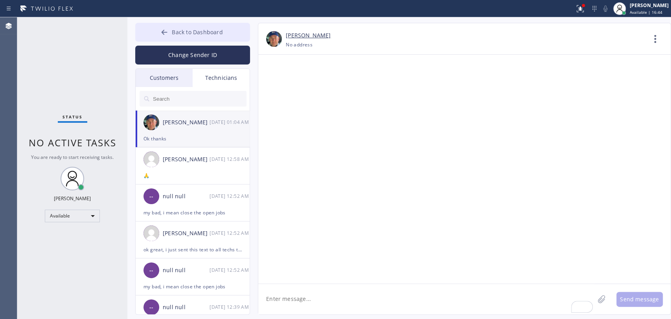
scroll to position [88171, 0]
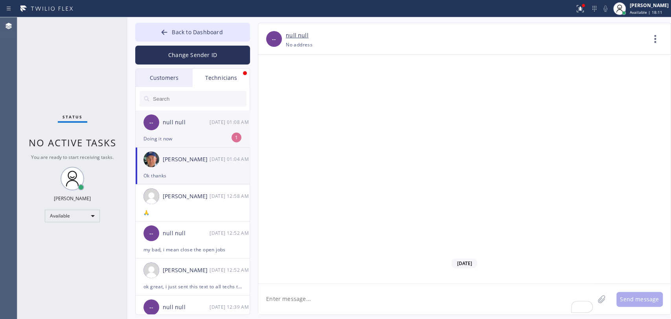
click at [213, 130] on div "-- null null [DATE] 01:08 AM" at bounding box center [193, 122] width 115 height 24
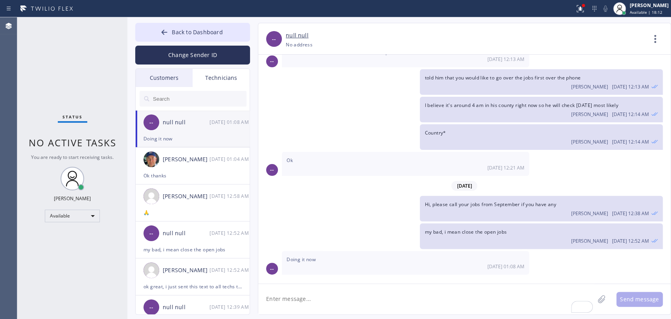
scroll to position [21041, 0]
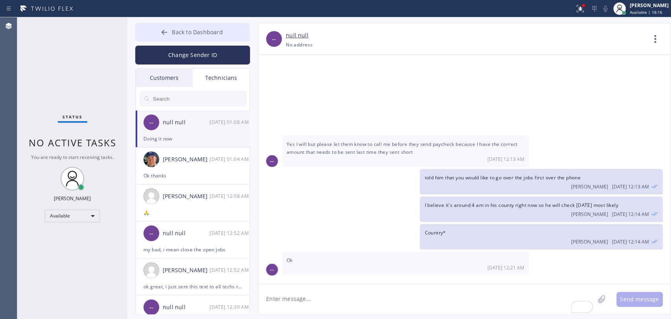
click at [178, 31] on span "Back to Dashboard" at bounding box center [197, 31] width 51 height 7
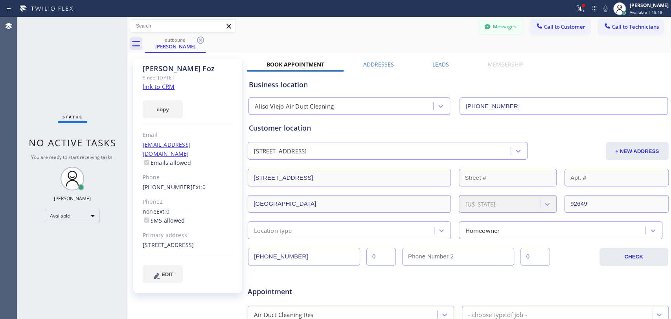
click at [69, 156] on span "You are ready to start receiving tasks." at bounding box center [72, 157] width 82 height 7
click at [174, 73] on div "Since: [DATE]" at bounding box center [188, 77] width 90 height 9
click at [168, 73] on div "Since: [DATE]" at bounding box center [188, 77] width 90 height 9
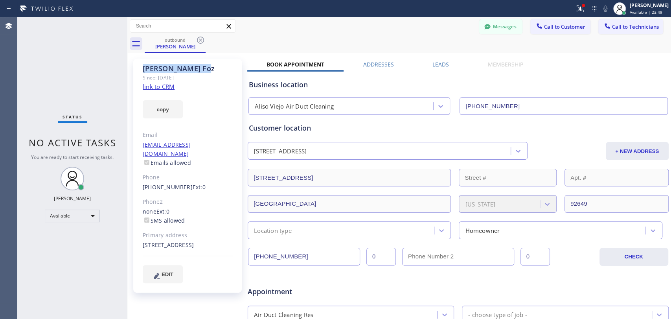
drag, startPoint x: 161, startPoint y: 67, endPoint x: 140, endPoint y: 65, distance: 20.9
click at [140, 65] on div "[PERSON_NAME] Since: [DATE] link to CRM copy Email [EMAIL_ADDRESS][DOMAIN_NAME]…" at bounding box center [187, 176] width 108 height 234
drag, startPoint x: 140, startPoint y: 65, endPoint x: 160, endPoint y: 64, distance: 20.5
click at [160, 64] on div "[PERSON_NAME] Since: [DATE] link to CRM copy Email [EMAIL_ADDRESS][DOMAIN_NAME]…" at bounding box center [187, 176] width 108 height 234
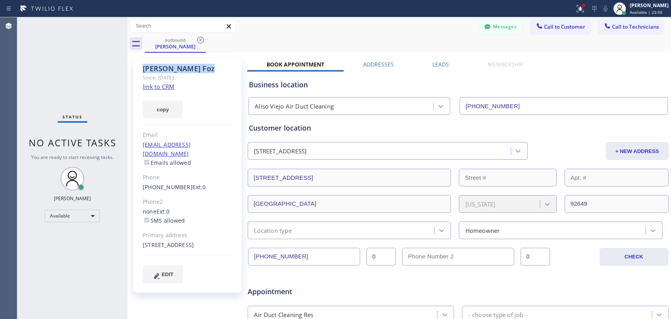
click at [160, 64] on div "[PERSON_NAME]" at bounding box center [188, 68] width 90 height 9
click at [152, 64] on div "[PERSON_NAME]" at bounding box center [188, 68] width 90 height 9
drag, startPoint x: 140, startPoint y: 68, endPoint x: 182, endPoint y: 64, distance: 42.5
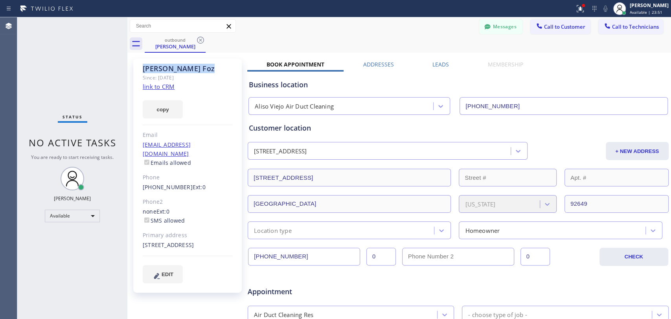
click at [182, 64] on div "[PERSON_NAME] Since: [DATE] link to CRM copy Email [EMAIL_ADDRESS][DOMAIN_NAME]…" at bounding box center [187, 176] width 108 height 234
click at [552, 24] on button "Call to Customer" at bounding box center [560, 26] width 60 height 15
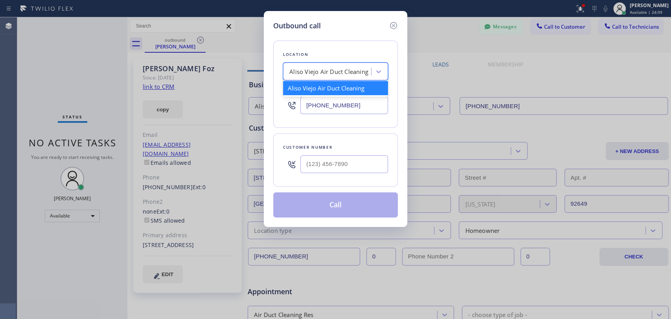
click at [350, 70] on div "Aliso Viejo Air Duct Cleaning" at bounding box center [328, 71] width 79 height 9
paste input "5 Star Plumbing"
type input "5 Star Plumbing"
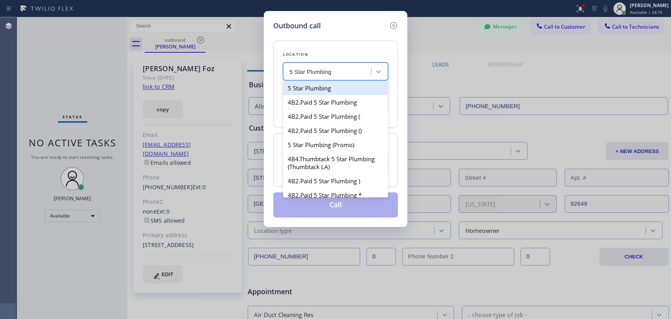
click at [321, 89] on div "5 Star Plumbing" at bounding box center [335, 88] width 105 height 14
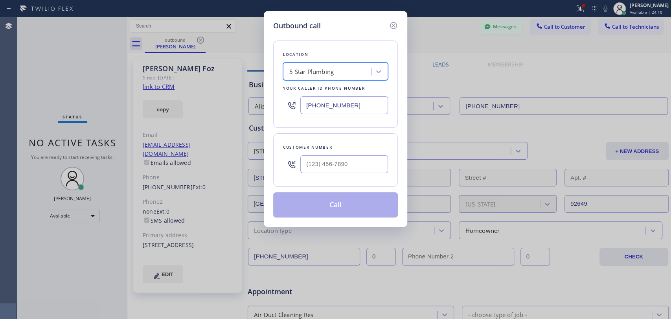
type input "[PHONE_NUMBER]"
click at [395, 27] on icon at bounding box center [392, 25] width 9 height 9
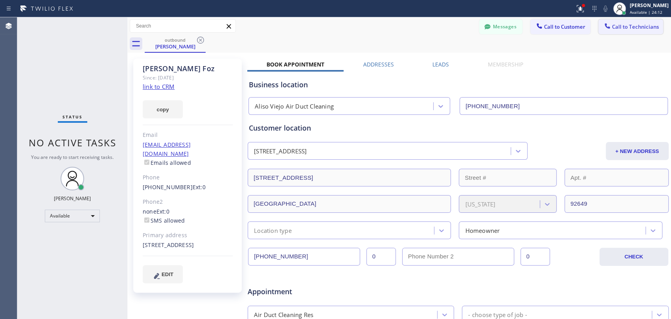
click at [622, 32] on button "Call to Technicians" at bounding box center [630, 26] width 65 height 15
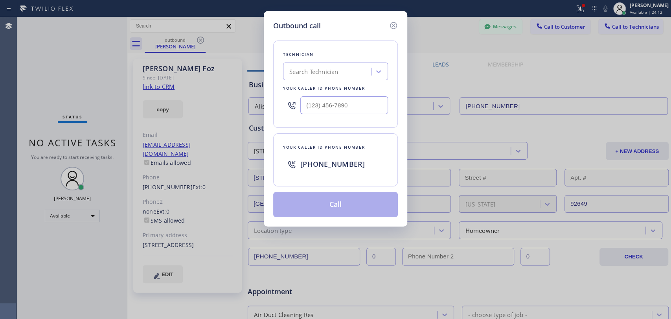
click at [361, 63] on div "Technician Search Technician Your caller id phone number" at bounding box center [335, 83] width 125 height 87
click at [358, 67] on div "Search Technician" at bounding box center [328, 72] width 86 height 14
type input "rayn"
click at [347, 71] on div "Search Technician" at bounding box center [328, 72] width 86 height 14
type input "[PERSON_NAME]"
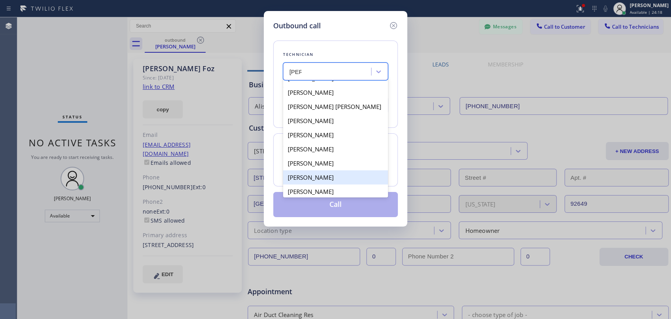
scroll to position [42, 0]
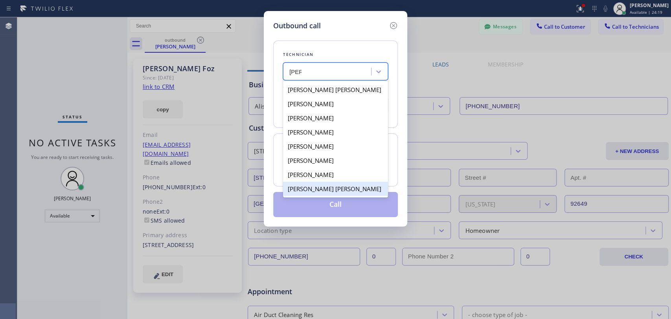
click at [331, 187] on div "[PERSON_NAME] [PERSON_NAME]" at bounding box center [335, 188] width 105 height 14
type input "[PHONE_NUMBER]"
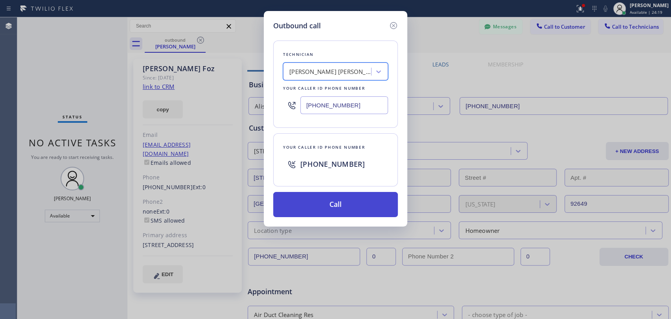
click at [330, 207] on button "Call" at bounding box center [335, 204] width 125 height 25
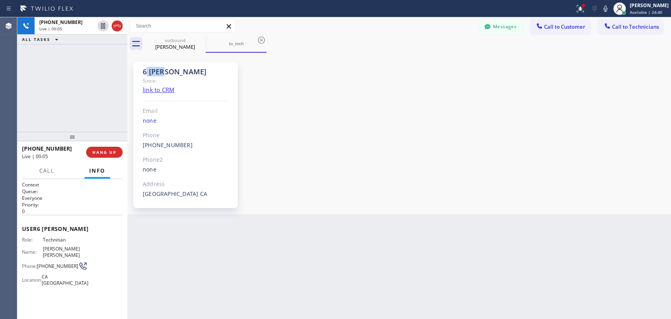
drag, startPoint x: 163, startPoint y: 70, endPoint x: 147, endPoint y: 73, distance: 16.4
click at [147, 73] on div "6 [PERSON_NAME]" at bounding box center [186, 71] width 86 height 9
drag, startPoint x: 165, startPoint y: 65, endPoint x: 167, endPoint y: 70, distance: 5.1
click at [167, 70] on div "6 [PERSON_NAME] Since: link to CRM Email none Phone [PHONE_NUMBER] Outbound cal…" at bounding box center [185, 135] width 104 height 146
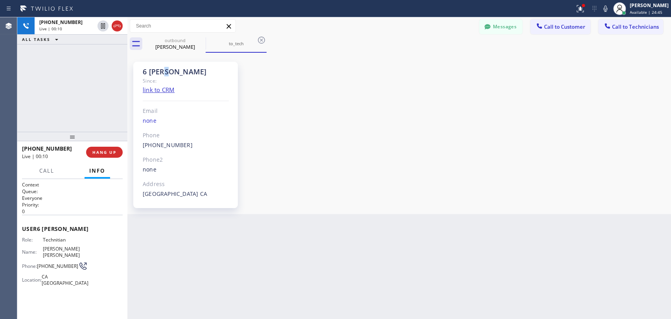
click at [167, 70] on div "6 [PERSON_NAME]" at bounding box center [186, 71] width 86 height 9
click at [119, 147] on button "HANG UP" at bounding box center [104, 152] width 37 height 11
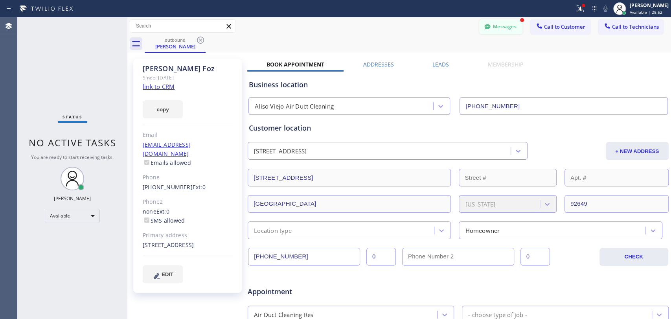
click at [490, 19] on div "Status report Issues detected These issues could affect your workflow. Please c…" at bounding box center [335, 159] width 671 height 319
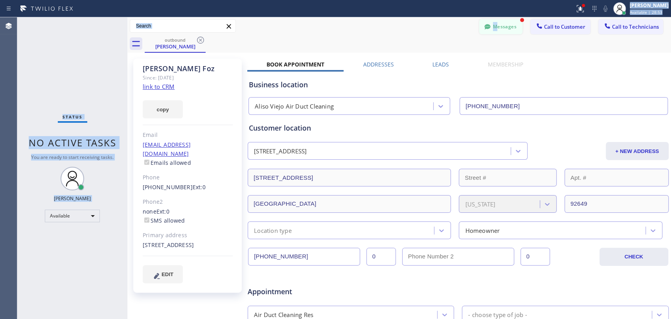
click at [491, 21] on button "Messages" at bounding box center [500, 26] width 43 height 15
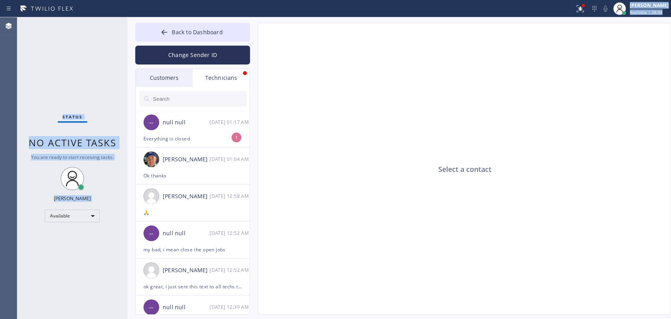
click at [83, 120] on div "Status" at bounding box center [72, 118] width 29 height 9
click at [183, 136] on div "Everything is closed" at bounding box center [192, 138] width 98 height 9
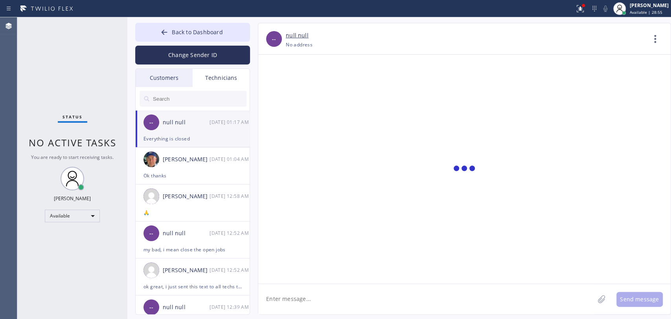
click at [303, 302] on textarea at bounding box center [426, 299] width 336 height 30
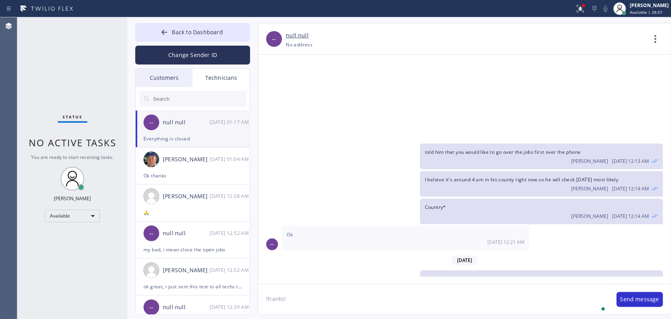
type textarea "thanks!"
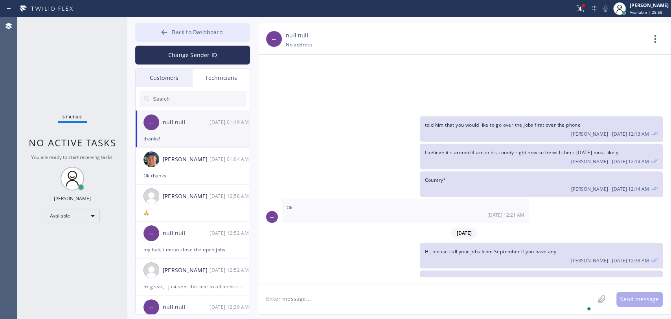
click at [145, 27] on button "Back to Dashboard" at bounding box center [192, 32] width 115 height 19
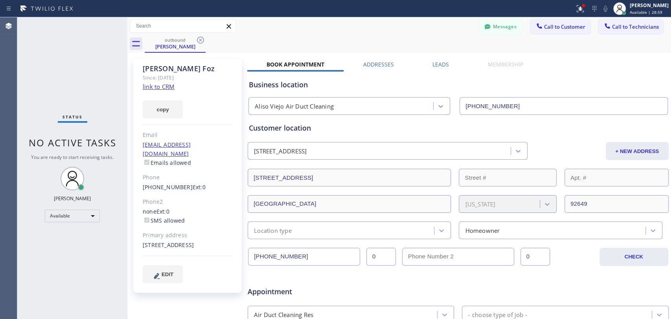
click at [605, 22] on button "Call to Technicians" at bounding box center [630, 26] width 65 height 15
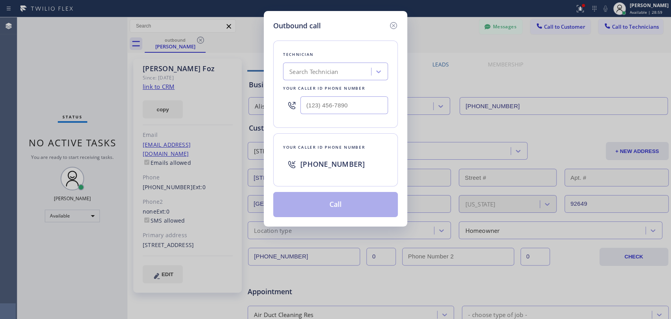
click at [321, 77] on div "Search Technician" at bounding box center [335, 71] width 105 height 18
type input "n"
type input "NIck"
click at [316, 85] on div "[PERSON_NAME]" at bounding box center [335, 88] width 105 height 14
type input "[PHONE_NUMBER]"
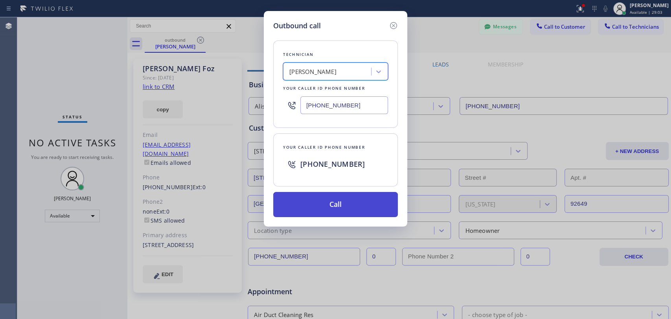
click at [314, 206] on button "Call" at bounding box center [335, 204] width 125 height 25
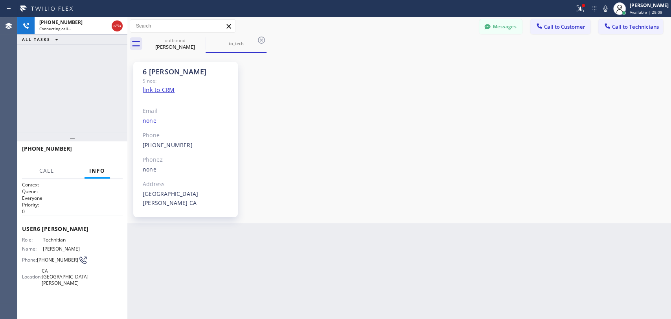
scroll to position [88171, 0]
click at [559, 177] on div "6 Nick Since: link to CRM Email none Phone (347) 417-3881 Outbound call Technic…" at bounding box center [398, 138] width 539 height 166
click at [492, 29] on button "Messages" at bounding box center [500, 26] width 43 height 15
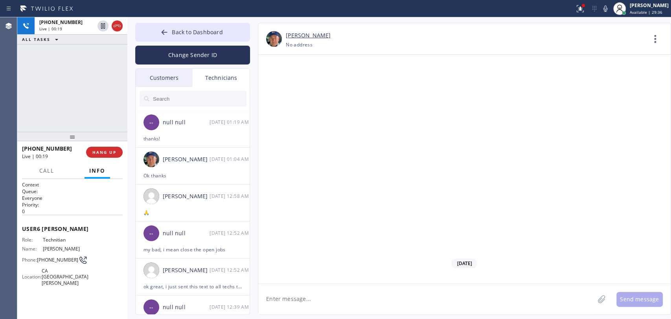
click at [186, 96] on input "text" at bounding box center [199, 99] width 94 height 16
click at [181, 167] on div "[PERSON_NAME] [DATE] 01:04 AM" at bounding box center [193, 159] width 115 height 24
click at [598, 302] on icon at bounding box center [601, 299] width 8 height 10
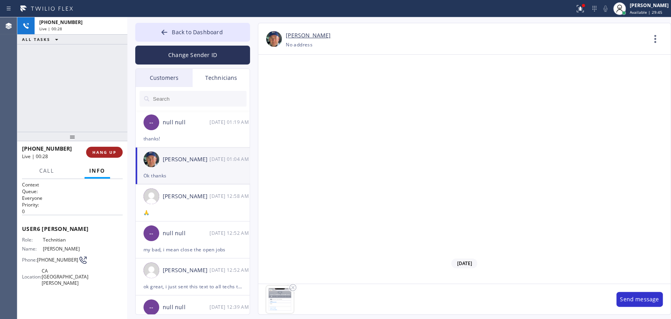
click at [102, 149] on button "HANG UP" at bounding box center [104, 152] width 37 height 11
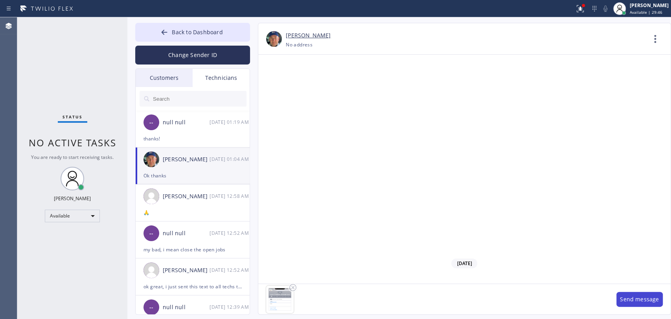
click at [633, 299] on button "Send message" at bounding box center [639, 298] width 46 height 15
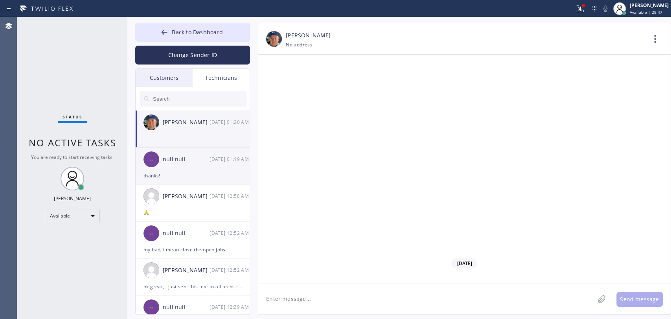
scroll to position [88238, 0]
click at [52, 144] on span "No active tasks" at bounding box center [73, 142] width 88 height 13
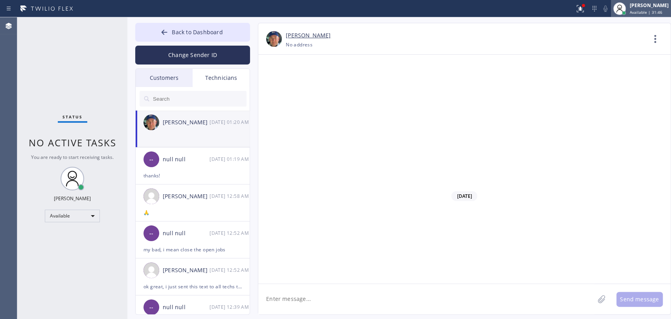
click at [636, 6] on div "[PERSON_NAME]" at bounding box center [648, 5] width 39 height 7
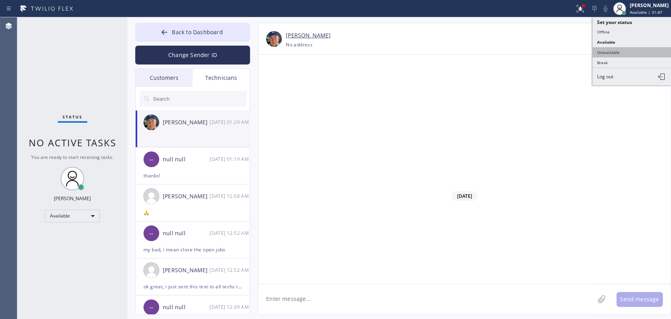
click at [612, 55] on button "Unavailable" at bounding box center [631, 52] width 79 height 10
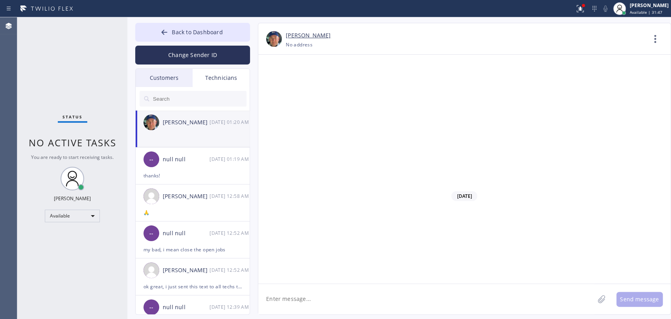
click at [517, 53] on div "Nikolai Suvorov +13474173881 Choose phone number +13474173881 No address Contac…" at bounding box center [464, 38] width 412 height 31
drag, startPoint x: 202, startPoint y: 27, endPoint x: 265, endPoint y: 0, distance: 69.0
click at [201, 27] on button "Back to Dashboard" at bounding box center [192, 32] width 115 height 19
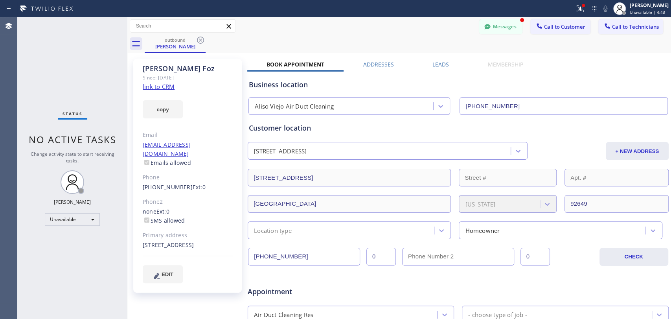
scroll to position [88264, 0]
click at [66, 206] on div "Status No active tasks Change activity state to start receiving tasks. Oleksiy …" at bounding box center [72, 167] width 110 height 301
click at [71, 218] on div "Unavailable" at bounding box center [72, 219] width 55 height 13
click at [71, 234] on li "Available" at bounding box center [71, 238] width 53 height 9
click at [502, 29] on button "Messages" at bounding box center [500, 26] width 43 height 15
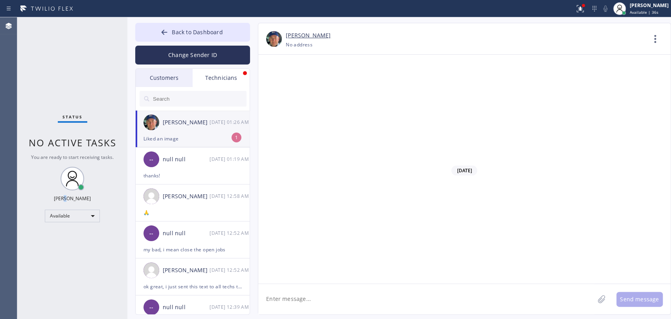
click at [194, 119] on div "[PERSON_NAME]" at bounding box center [186, 122] width 47 height 9
click at [152, 29] on button "Back to Dashboard" at bounding box center [192, 32] width 115 height 19
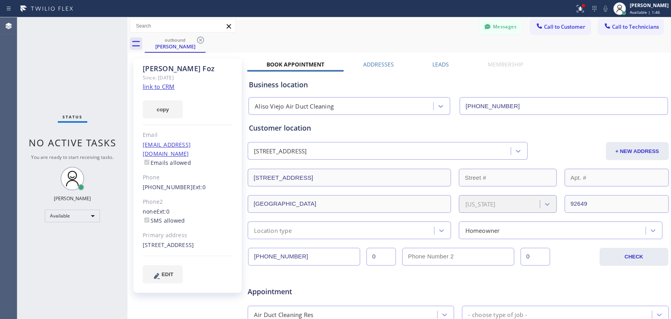
click at [52, 114] on div "Status No active tasks You are ready to start receiving tasks. [PERSON_NAME] Av…" at bounding box center [72, 167] width 110 height 301
drag, startPoint x: 56, startPoint y: 114, endPoint x: 225, endPoint y: 167, distance: 176.8
click at [56, 114] on div "Status No active tasks You are ready to start receiving tasks. [PERSON_NAME] Av…" at bounding box center [72, 167] width 110 height 301
click at [46, 95] on div "Status No active tasks You are ready to start receiving tasks. [PERSON_NAME] Av…" at bounding box center [72, 167] width 110 height 301
click at [78, 119] on span "Status" at bounding box center [72, 116] width 20 height 5
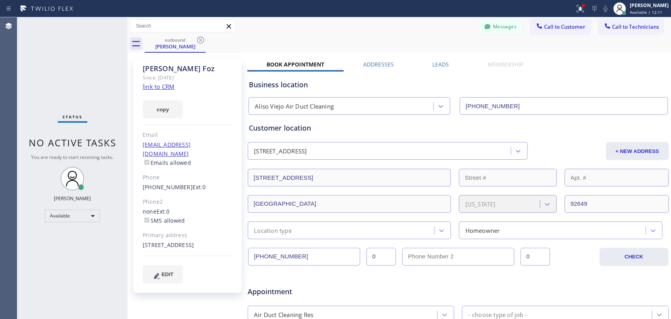
click at [69, 150] on div "Status No active tasks You are ready to start receiving tasks. [PERSON_NAME] Av…" at bounding box center [72, 167] width 110 height 301
click at [67, 145] on span "No active tasks" at bounding box center [73, 142] width 88 height 13
click at [42, 145] on span "No active tasks" at bounding box center [73, 142] width 88 height 13
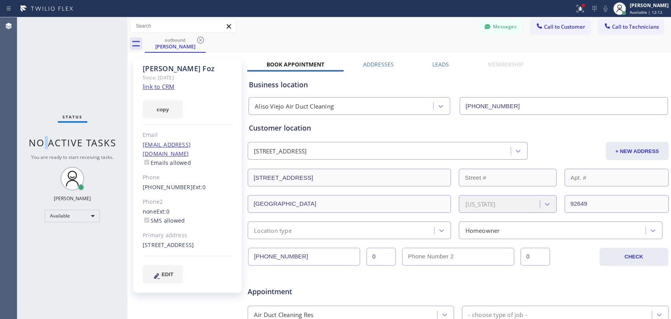
click at [42, 145] on span "No active tasks" at bounding box center [73, 142] width 88 height 13
click at [42, 143] on span "No active tasks" at bounding box center [73, 142] width 88 height 13
click at [42, 142] on span "No active tasks" at bounding box center [73, 142] width 88 height 13
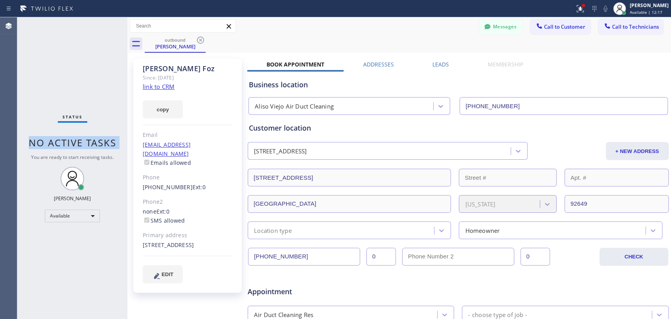
drag, startPoint x: 60, startPoint y: 70, endPoint x: 66, endPoint y: 120, distance: 50.2
click at [60, 70] on div "Status No active tasks You are ready to start receiving tasks. [PERSON_NAME] Av…" at bounding box center [72, 167] width 110 height 301
click at [172, 67] on div "[PERSON_NAME]" at bounding box center [188, 68] width 90 height 9
drag, startPoint x: 172, startPoint y: 67, endPoint x: 233, endPoint y: 66, distance: 60.5
click at [175, 67] on div "[PERSON_NAME]" at bounding box center [188, 68] width 90 height 9
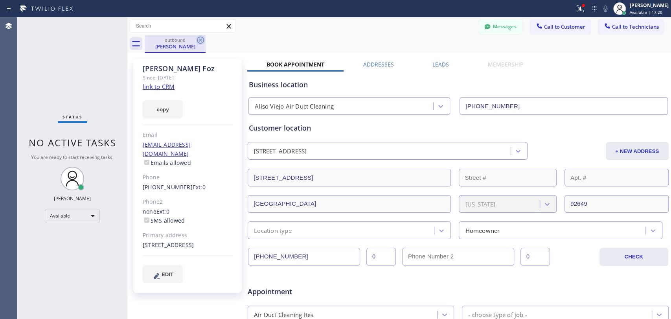
click at [201, 38] on icon at bounding box center [200, 40] width 7 height 7
click at [229, 72] on div "Back to Dashboard Change Sender ID Customers Technicians AA Abraham Alvarado 10…" at bounding box center [398, 167] width 543 height 301
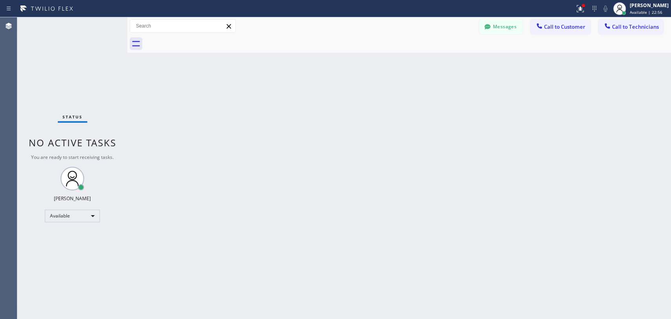
click at [550, 177] on div "Back to Dashboard Change Sender ID Customers Technicians AA Abraham Alvarado 10…" at bounding box center [398, 167] width 543 height 301
click at [608, 23] on icon at bounding box center [607, 26] width 8 height 8
click at [0, 0] on div "Outbound call Technician Search Technician Your caller id phone number Your cal…" at bounding box center [0, 0] width 0 height 0
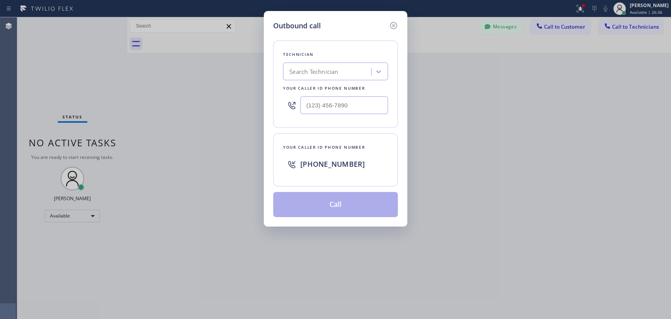
click at [320, 66] on div "Search Technician" at bounding box center [328, 72] width 86 height 14
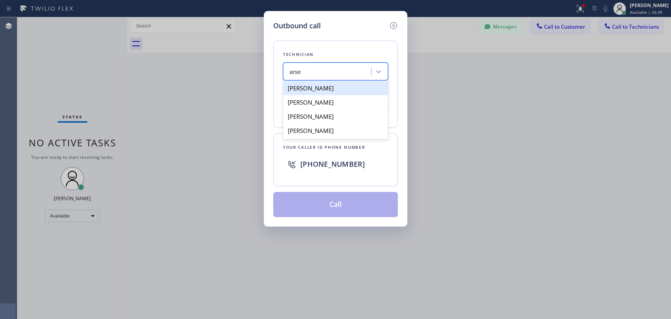
type input "arse"
click at [324, 70] on div "Search Technician" at bounding box center [313, 71] width 49 height 9
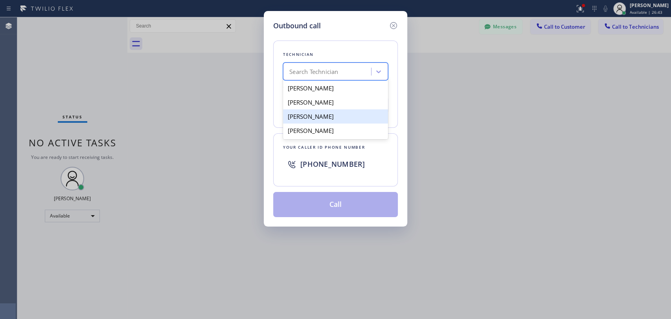
click at [311, 115] on div "[PERSON_NAME]" at bounding box center [335, 116] width 105 height 14
type input "(818) 915-4634"
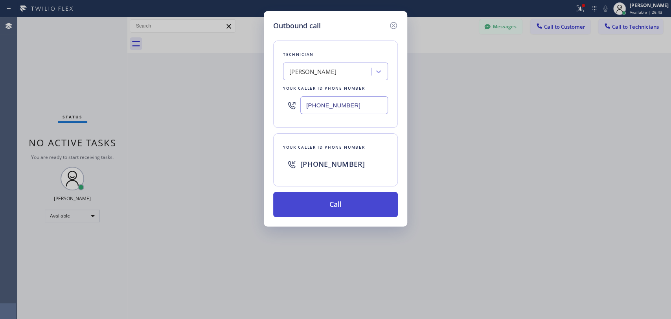
click at [332, 201] on button "Call" at bounding box center [335, 204] width 125 height 25
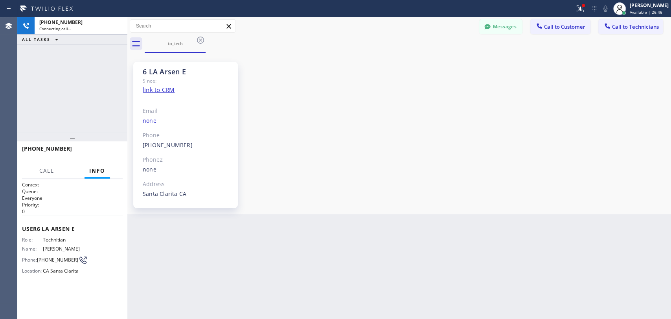
scroll to position [245, 0]
drag, startPoint x: 152, startPoint y: 70, endPoint x: 204, endPoint y: 76, distance: 52.6
click at [203, 76] on div "6 LA Arsen E" at bounding box center [186, 71] width 86 height 9
click at [204, 76] on div "6 LA Arsen E" at bounding box center [186, 71] width 86 height 9
drag, startPoint x: 204, startPoint y: 76, endPoint x: 139, endPoint y: 70, distance: 65.0
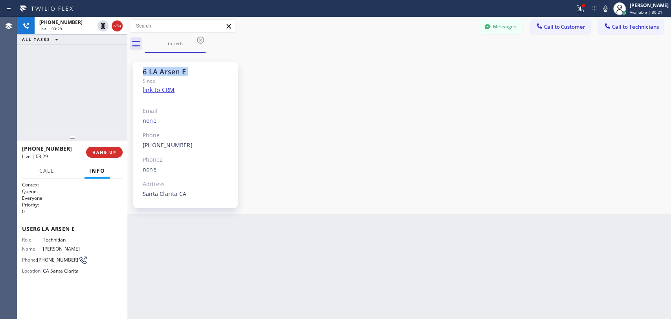
click at [139, 70] on div "6 LA Arsen E Since: link to CRM Email none Phone (818) 915-4634 Outbound call T…" at bounding box center [185, 135] width 104 height 146
click at [91, 149] on button "HANG UP" at bounding box center [104, 152] width 37 height 11
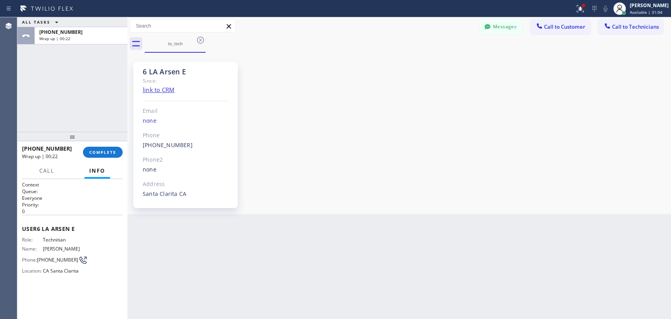
drag, startPoint x: 639, startPoint y: 31, endPoint x: 370, endPoint y: 48, distance: 270.0
click at [639, 31] on button "Call to Technicians" at bounding box center [630, 26] width 65 height 15
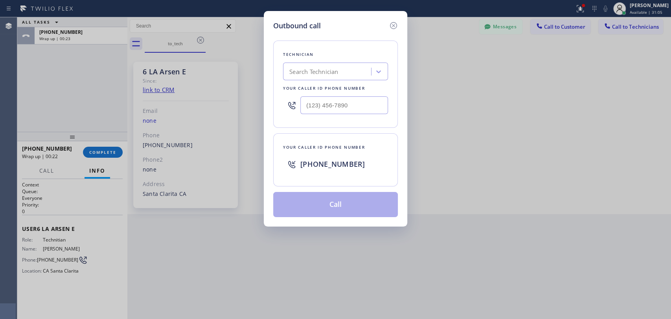
click at [290, 60] on div "Technician Search Technician Your caller id phone number" at bounding box center [335, 83] width 125 height 87
click at [297, 76] on div "Search Technician" at bounding box center [313, 71] width 49 height 9
click at [390, 30] on div at bounding box center [392, 25] width 9 height 11
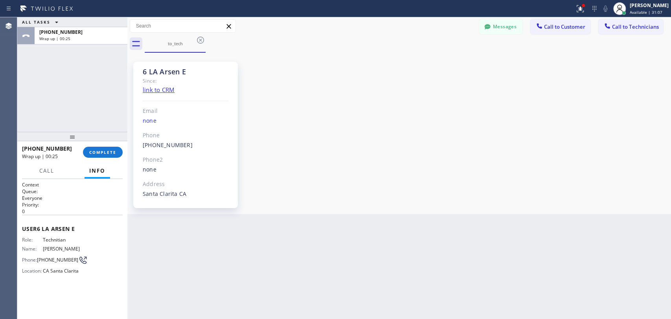
click at [392, 27] on div "Messages Call to Customer Call to Technicians Outbound call Location 5 Star Plu…" at bounding box center [398, 26] width 543 height 14
click at [512, 30] on button "Messages" at bounding box center [500, 26] width 43 height 15
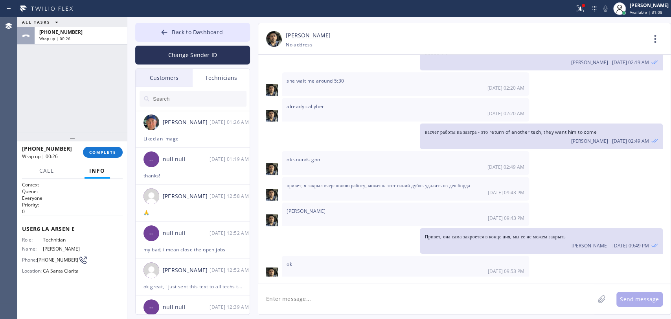
click at [161, 97] on input "text" at bounding box center [199, 99] width 94 height 16
drag, startPoint x: 182, startPoint y: 35, endPoint x: 306, endPoint y: 45, distance: 124.1
click at [183, 35] on span "Back to Dashboard" at bounding box center [197, 31] width 51 height 7
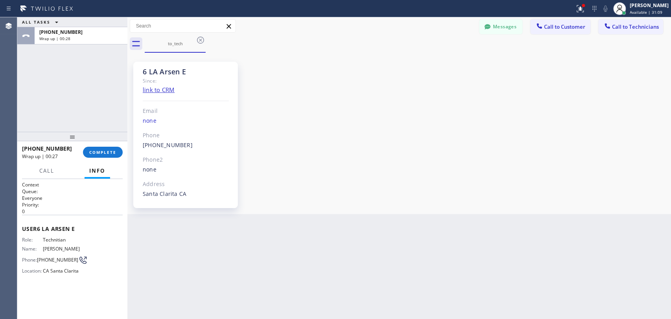
click at [638, 27] on span "Call to Technicians" at bounding box center [635, 26] width 47 height 7
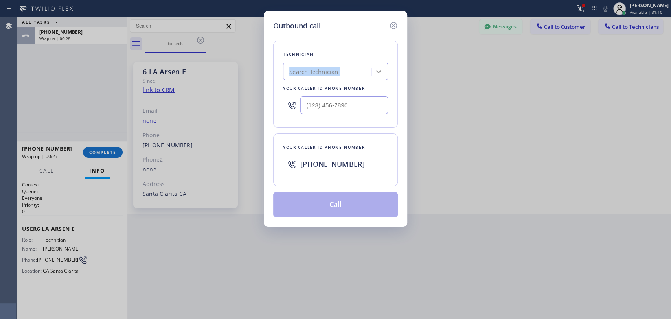
drag, startPoint x: 390, startPoint y: 60, endPoint x: 383, endPoint y: 65, distance: 8.0
click at [383, 65] on div "Outbound call Technician Search Technician Your caller id phone number Your cal…" at bounding box center [335, 118] width 143 height 215
click at [379, 68] on icon at bounding box center [378, 72] width 8 height 8
type input "arse"
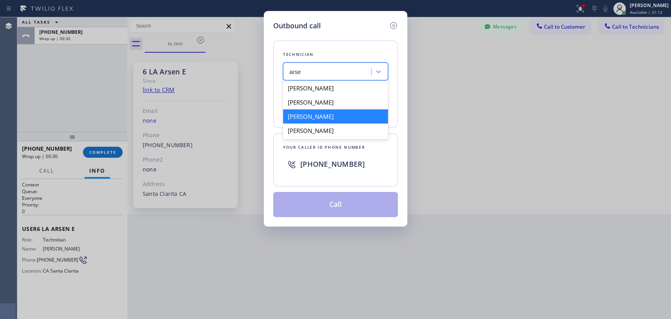
click at [317, 115] on div "[PERSON_NAME]" at bounding box center [335, 116] width 105 height 14
type input "(818) 915-4634"
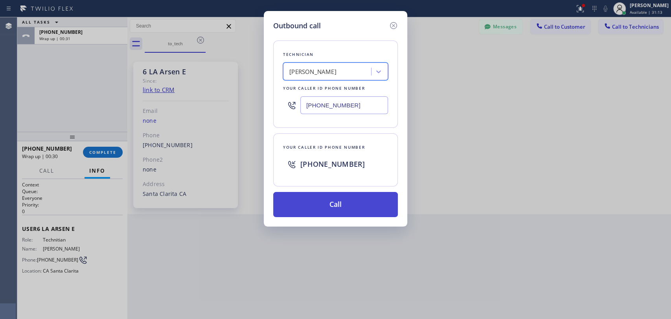
click at [319, 199] on button "Call" at bounding box center [335, 204] width 125 height 25
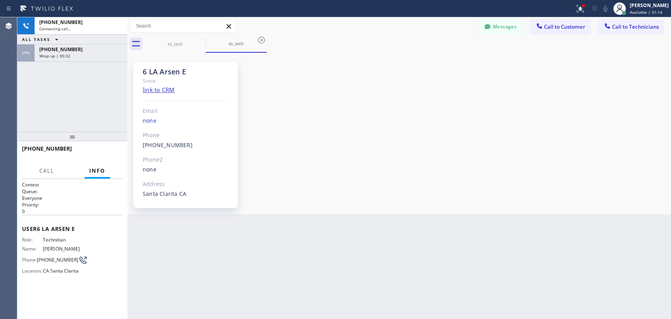
scroll to position [245, 0]
click at [90, 51] on div "+18189154634" at bounding box center [80, 49] width 83 height 7
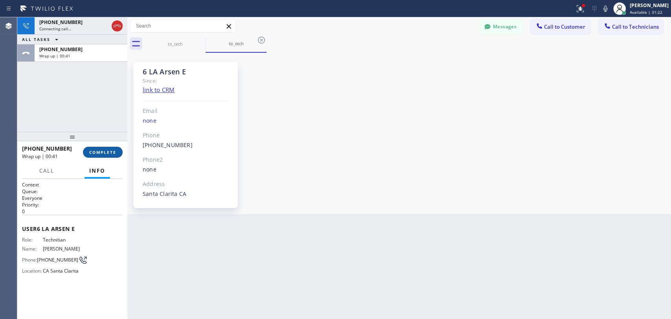
click at [109, 151] on button "COMPLETE" at bounding box center [103, 152] width 40 height 11
click at [95, 108] on div "+18189154634 Connecting call… ALL TASKS ALL TASKS ACTIVE TASKS TASKS IN WRAP UP…" at bounding box center [72, 74] width 110 height 114
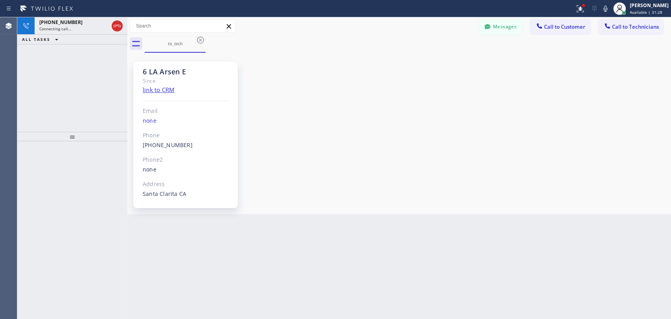
click at [62, 146] on div at bounding box center [72, 229] width 110 height 177
click at [492, 26] on button "Messages" at bounding box center [500, 26] width 43 height 15
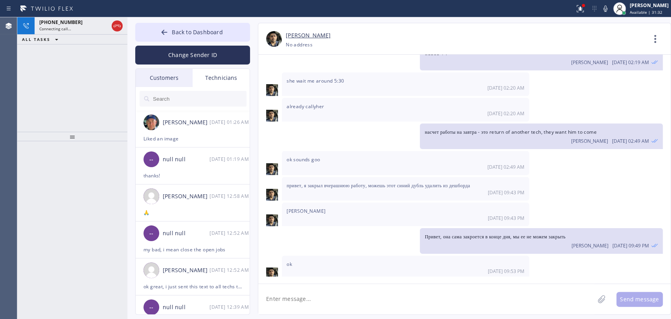
click at [170, 95] on input "text" at bounding box center [199, 99] width 94 height 16
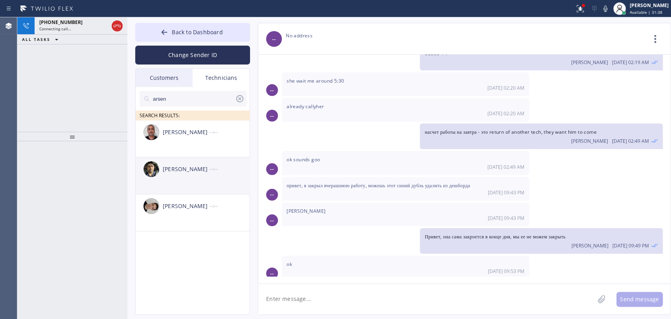
type input "arsen"
click at [198, 184] on li "Arsen Emirian --:--" at bounding box center [193, 175] width 115 height 37
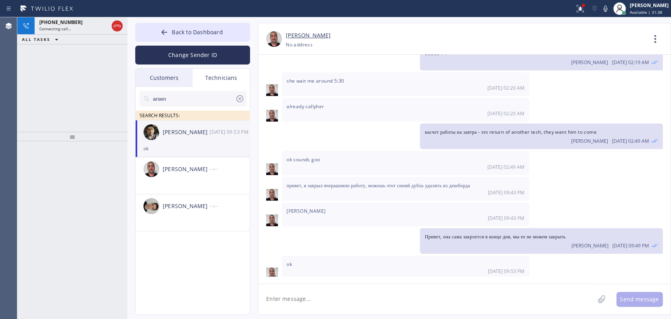
click at [308, 295] on textarea at bounding box center [426, 299] width 336 height 30
drag, startPoint x: 186, startPoint y: 26, endPoint x: 468, endPoint y: 43, distance: 283.0
click at [186, 26] on button "Back to Dashboard" at bounding box center [192, 32] width 115 height 19
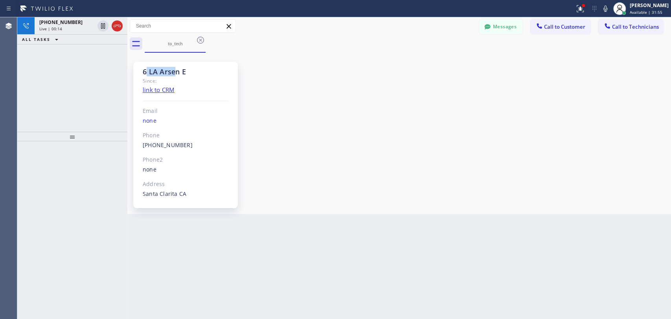
drag, startPoint x: 175, startPoint y: 73, endPoint x: 147, endPoint y: 75, distance: 28.4
click at [147, 75] on div "6 LA Arsen E" at bounding box center [186, 71] width 86 height 9
drag, startPoint x: 144, startPoint y: 72, endPoint x: 186, endPoint y: 71, distance: 42.1
click at [186, 71] on div "6 LA Arsen E" at bounding box center [186, 71] width 86 height 9
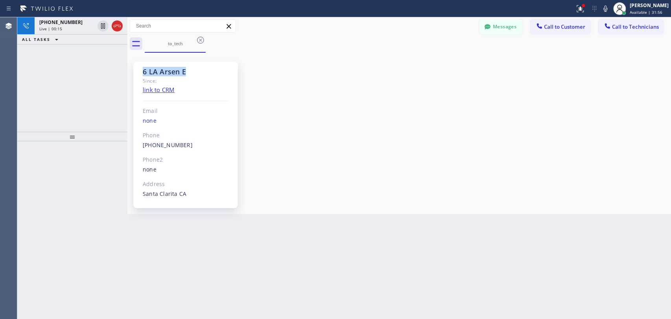
click at [186, 71] on div "6 LA Arsen E" at bounding box center [186, 71] width 86 height 9
drag, startPoint x: 186, startPoint y: 71, endPoint x: 175, endPoint y: 70, distance: 11.0
click at [176, 70] on div "6 LA Arsen E" at bounding box center [186, 71] width 86 height 9
click at [171, 70] on div "6 LA Arsen E" at bounding box center [186, 71] width 86 height 9
click at [116, 26] on div "Live | 00:19" at bounding box center [80, 28] width 83 height 5
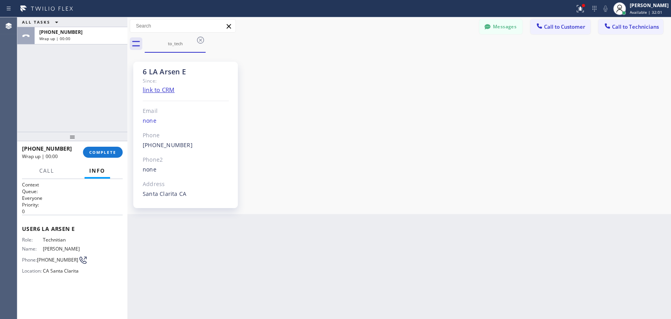
click at [115, 149] on span "COMPLETE" at bounding box center [102, 151] width 27 height 5
click at [108, 123] on div "ALL TASKS ALL TASKS ACTIVE TASKS TASKS IN WRAP UP +18189154634 Wrap up | 00:01" at bounding box center [72, 74] width 110 height 114
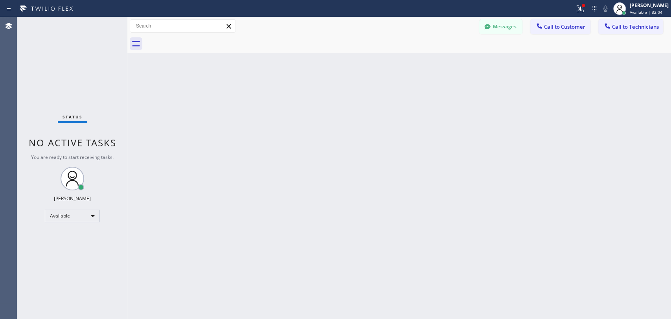
click at [623, 35] on div at bounding box center [408, 44] width 526 height 18
drag, startPoint x: 164, startPoint y: 138, endPoint x: 100, endPoint y: 85, distance: 83.4
click at [164, 138] on div "Back to Dashboard Change Sender ID Customers Technicians AA Abraham Alvarado 10…" at bounding box center [398, 167] width 543 height 301
drag, startPoint x: 99, startPoint y: 144, endPoint x: 34, endPoint y: 145, distance: 65.2
click at [34, 145] on span "No active tasks" at bounding box center [73, 142] width 88 height 13
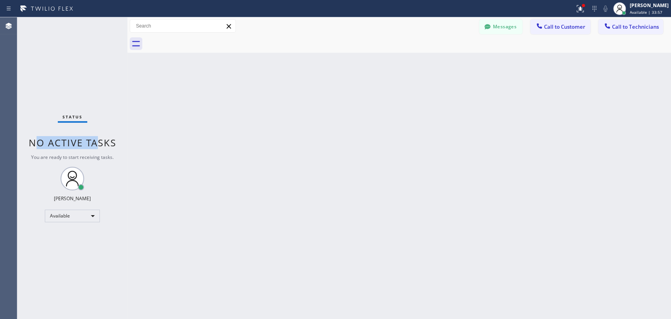
click at [34, 145] on span "No active tasks" at bounding box center [73, 142] width 88 height 13
drag, startPoint x: 34, startPoint y: 145, endPoint x: 108, endPoint y: 154, distance: 73.9
click at [108, 154] on div "Status No active tasks You are ready to start receiving tasks. [PERSON_NAME] Av…" at bounding box center [72, 167] width 110 height 301
click at [108, 154] on span "You are ready to start receiving tasks." at bounding box center [72, 157] width 82 height 7
click at [101, 150] on div "Status No active tasks You are ready to start receiving tasks. [PERSON_NAME] Av…" at bounding box center [72, 167] width 110 height 301
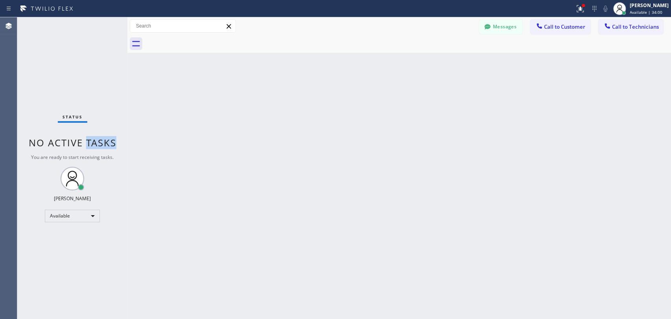
click at [101, 150] on div "Status No active tasks You are ready to start receiving tasks. [PERSON_NAME] Av…" at bounding box center [72, 167] width 110 height 301
click at [102, 145] on span "No active tasks" at bounding box center [73, 142] width 88 height 13
click at [110, 165] on div "Status No active tasks You are ready to start receiving tasks. [PERSON_NAME] Av…" at bounding box center [72, 167] width 110 height 301
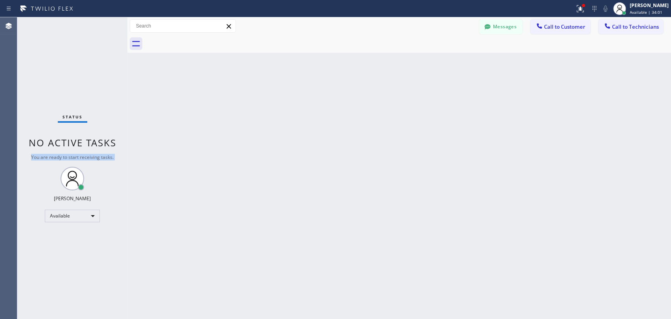
click at [110, 165] on div "Status No active tasks You are ready to start receiving tasks. [PERSON_NAME] Av…" at bounding box center [72, 167] width 110 height 301
click at [110, 157] on span "You are ready to start receiving tasks." at bounding box center [72, 157] width 82 height 7
click at [86, 151] on div "Status No active tasks You are ready to start receiving tasks. [PERSON_NAME] Av…" at bounding box center [72, 167] width 110 height 301
drag, startPoint x: 86, startPoint y: 151, endPoint x: 82, endPoint y: 144, distance: 8.3
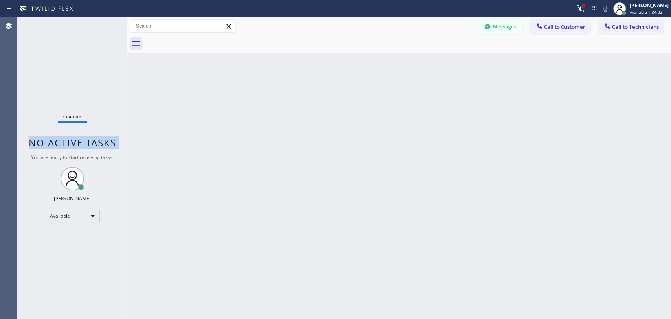
click at [86, 149] on div "Status No active tasks You are ready to start receiving tasks. [PERSON_NAME] Av…" at bounding box center [72, 167] width 110 height 301
click at [82, 143] on span "No active tasks" at bounding box center [73, 142] width 88 height 13
click at [203, 126] on div "Back to Dashboard Change Sender ID Customers Technicians AA Abraham Alvarado 10…" at bounding box center [398, 167] width 543 height 301
click at [487, 317] on div "Back to Dashboard Change Sender ID Customers Technicians AA Abraham Alvarado 10…" at bounding box center [398, 167] width 543 height 301
drag, startPoint x: 551, startPoint y: 113, endPoint x: 468, endPoint y: 82, distance: 88.2
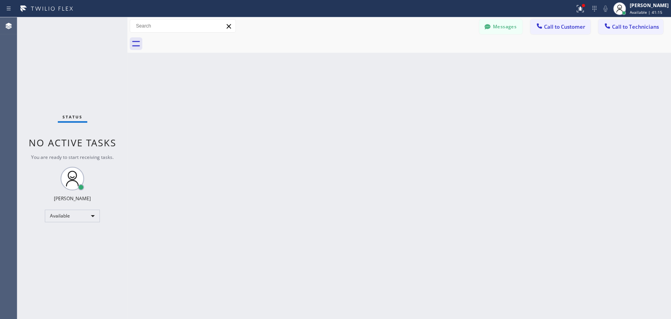
click at [549, 113] on div "Back to Dashboard Change Sender ID Customers Technicians AA Abraham Alvarado 10…" at bounding box center [398, 167] width 543 height 301
drag, startPoint x: 521, startPoint y: 117, endPoint x: 299, endPoint y: 1, distance: 250.7
click at [521, 117] on div "Back to Dashboard Change Sender ID Customers Technicians AA Abraham Alvarado 10…" at bounding box center [398, 167] width 543 height 301
click at [500, 18] on div "Messages Call to Customer Call to Technicians Outbound call Location 5 Star Plu…" at bounding box center [398, 26] width 543 height 18
click at [500, 22] on button "Messages" at bounding box center [500, 26] width 43 height 15
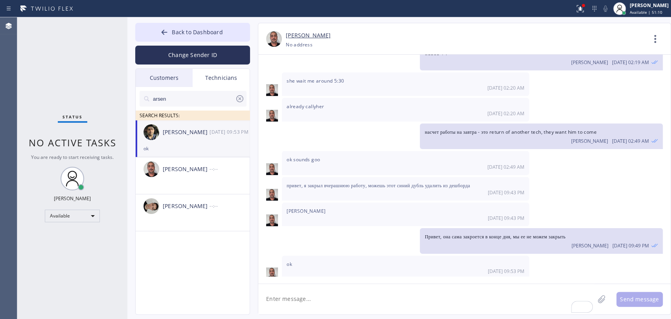
click at [164, 73] on div "Customers" at bounding box center [164, 78] width 57 height 18
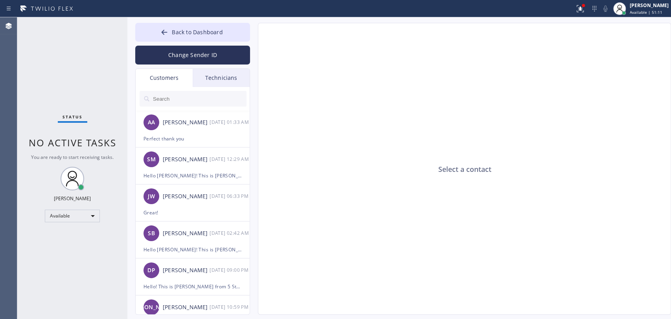
click at [75, 90] on div "Status No active tasks You are ready to start receiving tasks. [PERSON_NAME] Av…" at bounding box center [72, 167] width 110 height 301
click at [205, 130] on div "AA Abraham Alvarado 10/09 01:33 AM" at bounding box center [193, 122] width 115 height 24
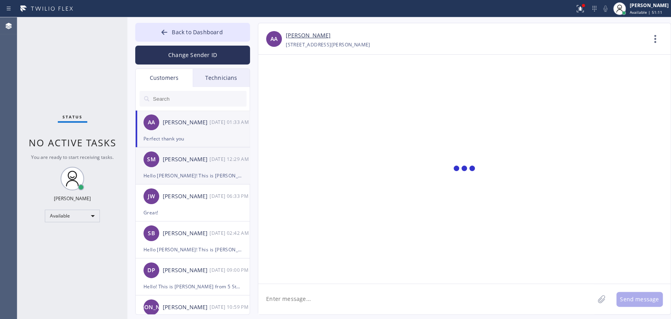
click at [202, 164] on div "SM Samuel Markowitz 10/09 12:29 AM" at bounding box center [193, 159] width 115 height 24
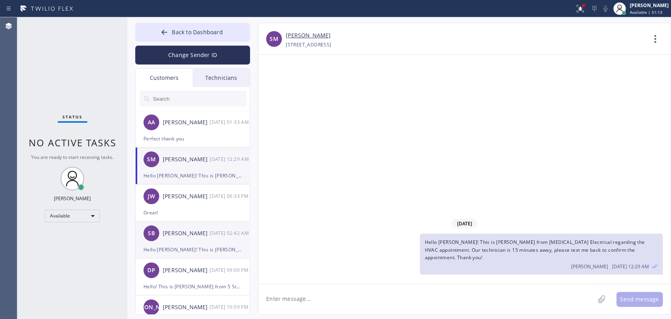
click at [161, 207] on div "JW John Wright 10/08 06:33 PM" at bounding box center [193, 196] width 115 height 24
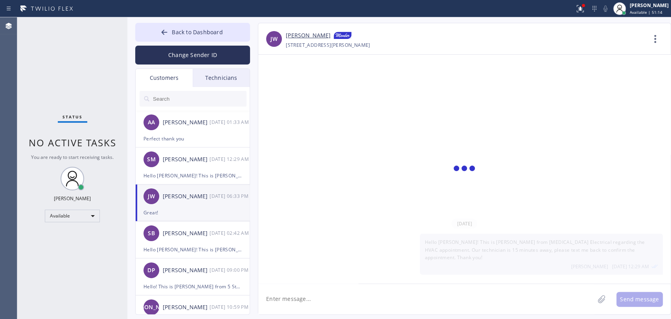
scroll to position [184, 0]
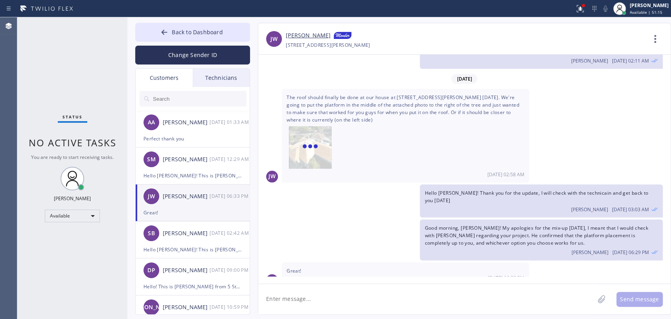
click at [132, 242] on div "Back to Dashboard Change Sender ID Customers Technicians AA Abraham Alvarado 10…" at bounding box center [398, 167] width 543 height 301
click at [135, 242] on div "Customers Technicians AA Abraham Alvarado 10/09 01:33 AM Perfect thank you SM S…" at bounding box center [192, 191] width 115 height 246
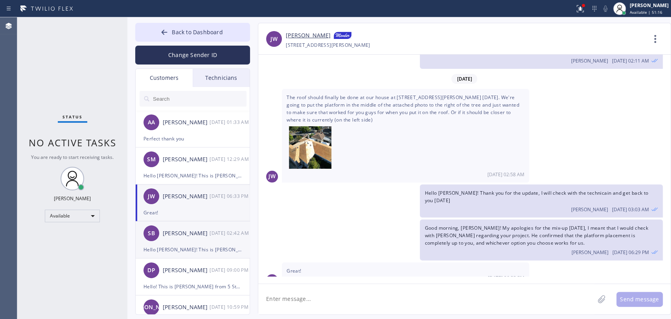
click at [142, 240] on div "SB Sam Butler 10/07 02:42 AM" at bounding box center [193, 233] width 115 height 24
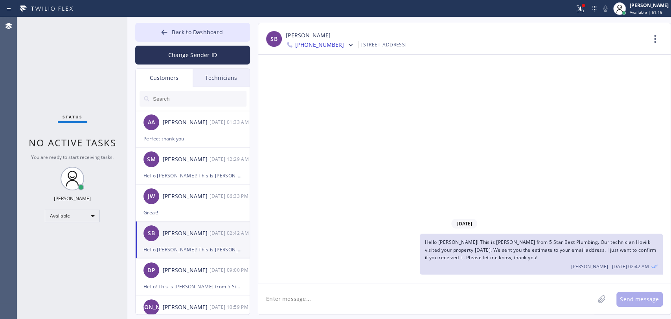
scroll to position [0, 0]
click at [204, 276] on div "DP Dawn Patton 10/02 09:00 PM" at bounding box center [193, 270] width 115 height 24
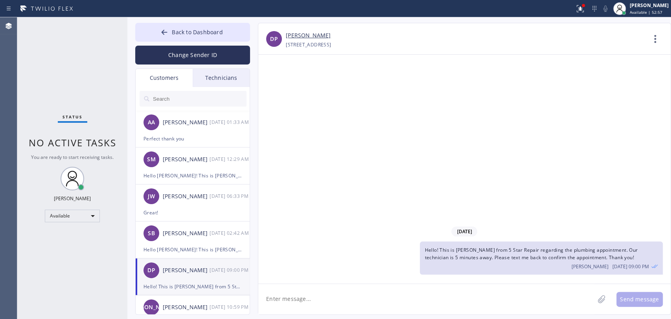
click at [90, 134] on div "Status No active tasks You are ready to start receiving tasks. [PERSON_NAME] Av…" at bounding box center [72, 167] width 110 height 301
drag, startPoint x: 560, startPoint y: 120, endPoint x: 539, endPoint y: 127, distance: 22.0
click at [560, 120] on div "10/02/2025 Hello! This is Alex from 5 Star Repair regarding the plumbing appoin…" at bounding box center [464, 169] width 412 height 229
click at [88, 283] on div "Status No active tasks You are ready to start receiving tasks. [PERSON_NAME] Av…" at bounding box center [72, 167] width 110 height 301
click at [104, 80] on div "Status No active tasks You are ready to start receiving tasks. [PERSON_NAME] Av…" at bounding box center [72, 167] width 110 height 301
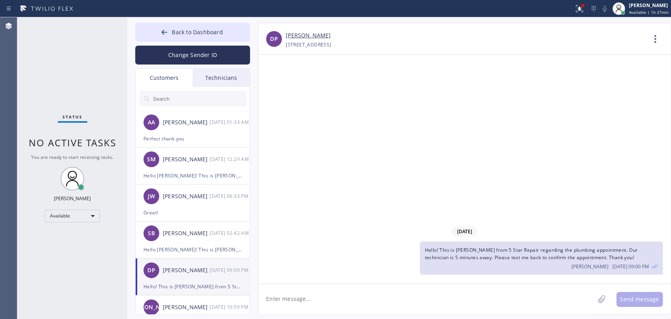
click at [165, 32] on icon at bounding box center [164, 31] width 6 height 5
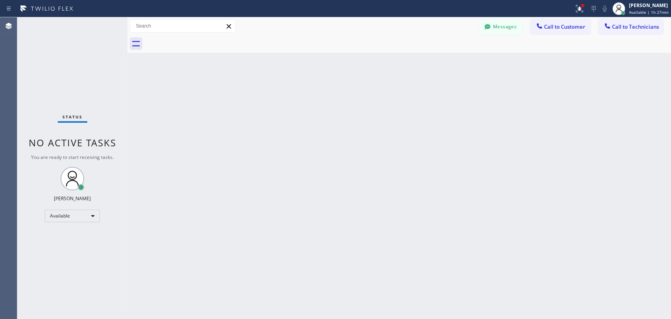
click at [572, 204] on div "Back to Dashboard Change Sender ID Customers Technicians AA Abraham Alvarado 10…" at bounding box center [398, 167] width 543 height 301
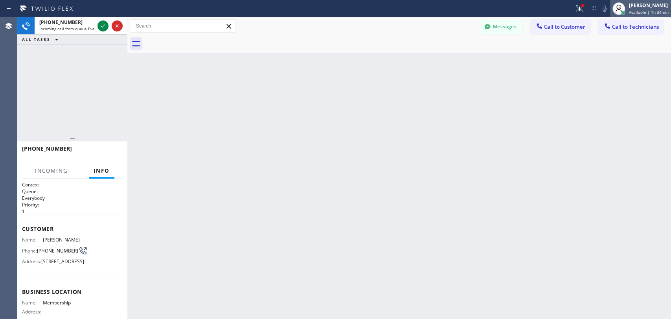
click at [639, 10] on span "Available | 1h 34min" at bounding box center [649, 11] width 40 height 5
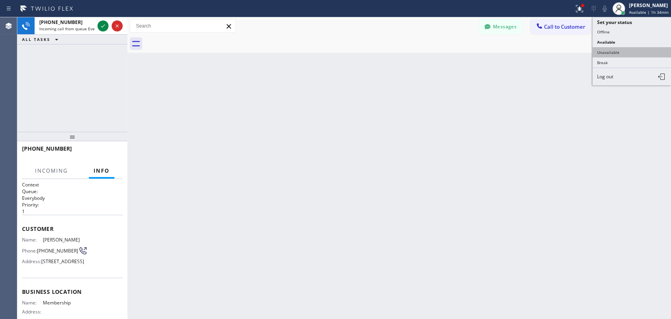
click at [613, 52] on button "Unavailable" at bounding box center [631, 52] width 79 height 10
click at [491, 88] on div "Back to Dashboard Change Sender ID Customers Technicians AA Abraham Alvarado 10…" at bounding box center [398, 167] width 543 height 301
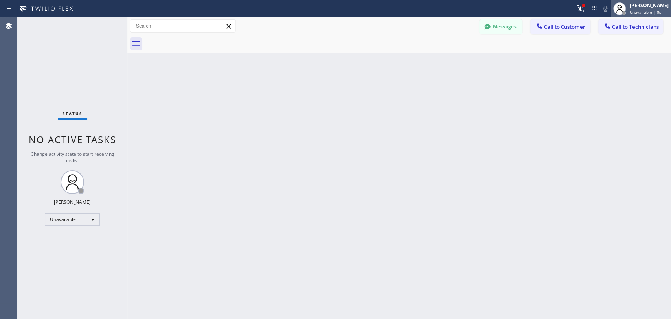
drag, startPoint x: 622, startPoint y: 12, endPoint x: 630, endPoint y: 14, distance: 7.6
click at [623, 13] on div at bounding box center [618, 8] width 17 height 17
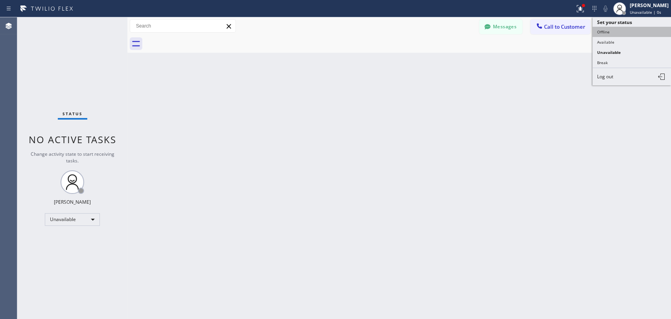
click at [614, 34] on button "Offline" at bounding box center [631, 32] width 79 height 10
